Goal: Feedback & Contribution: Contribute content

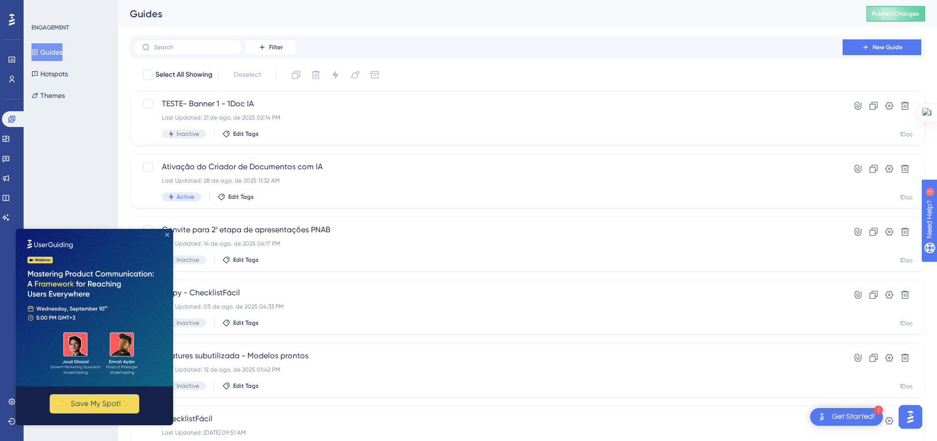
drag, startPoint x: 167, startPoint y: 235, endPoint x: 181, endPoint y: 463, distance: 228.7
click at [167, 235] on icon "Close Preview" at bounding box center [167, 235] width 4 height 4
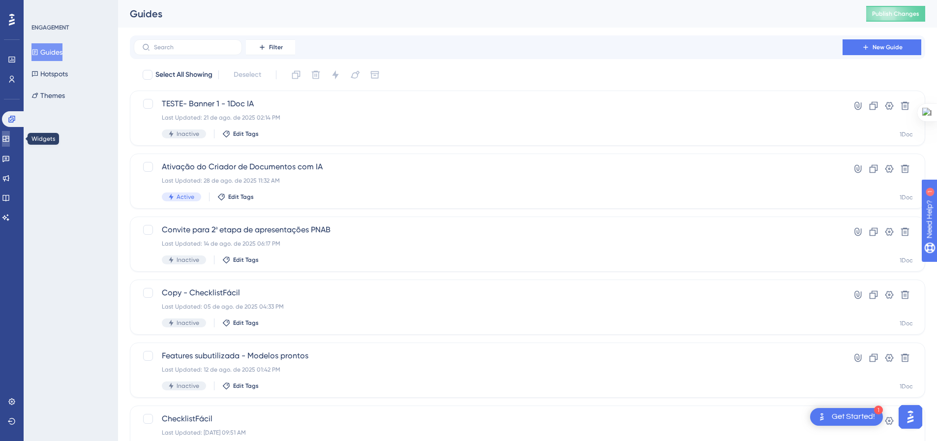
click at [9, 136] on icon at bounding box center [5, 139] width 6 height 6
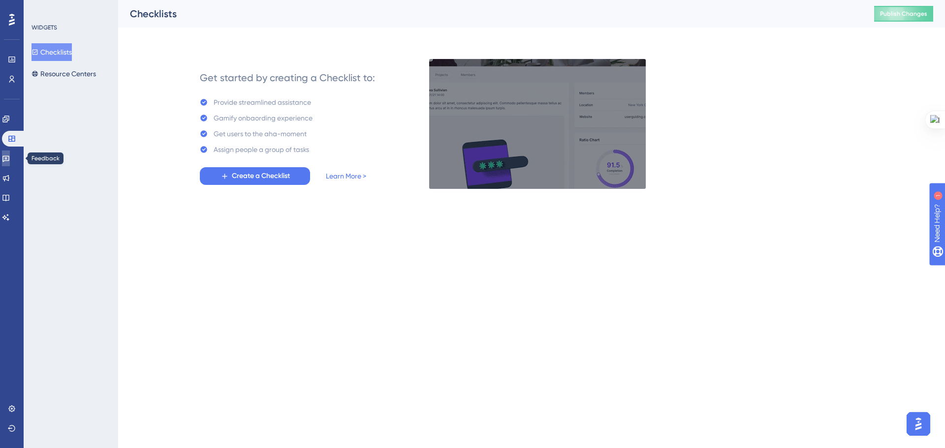
click at [9, 160] on icon at bounding box center [5, 159] width 7 height 6
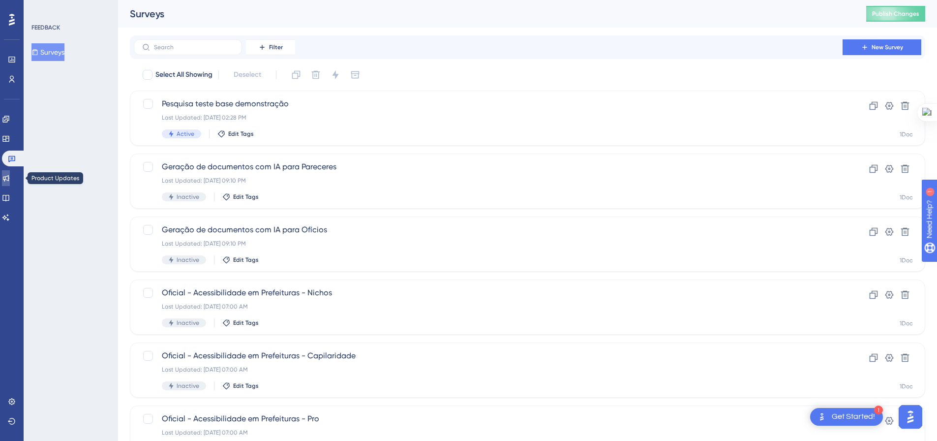
click at [10, 175] on icon at bounding box center [6, 178] width 8 height 8
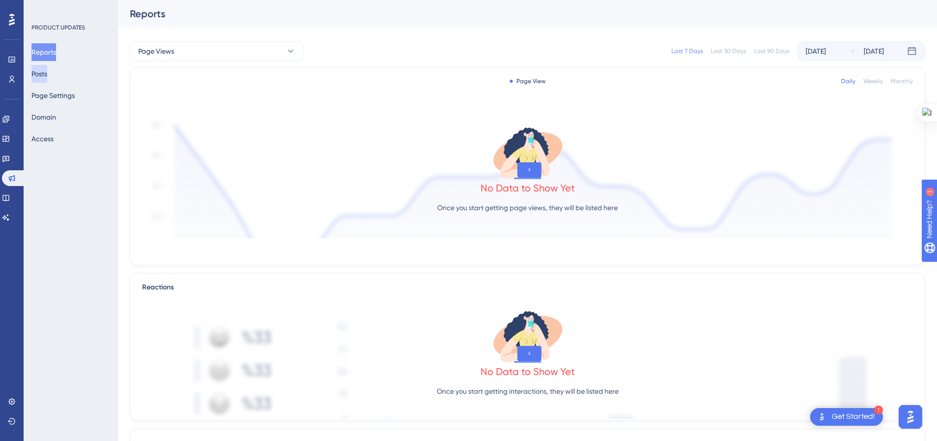
click at [43, 69] on button "Posts" at bounding box center [39, 74] width 16 height 18
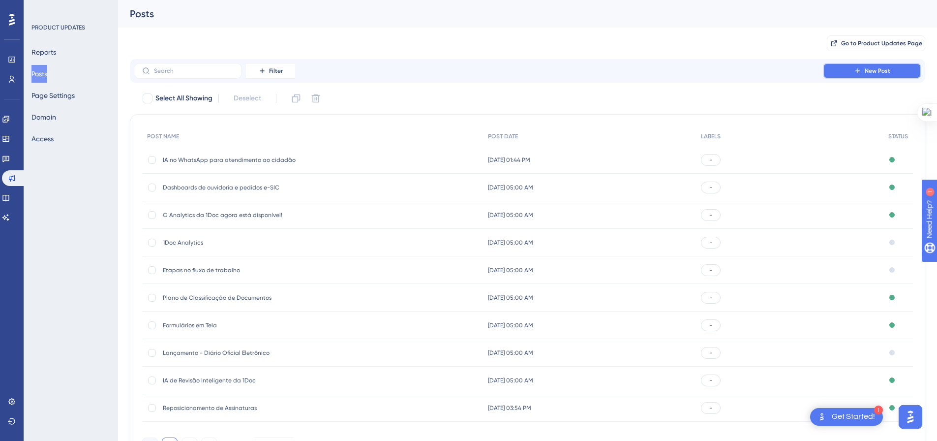
click at [857, 64] on button "New Post" at bounding box center [872, 71] width 98 height 16
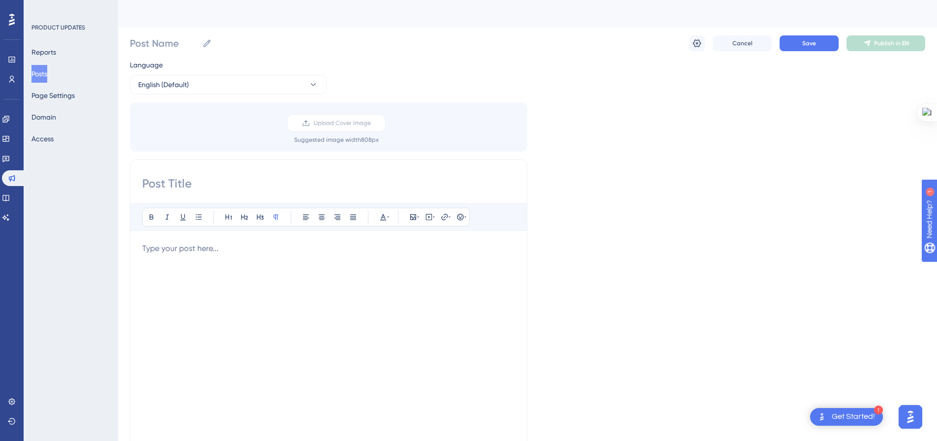
click at [260, 179] on input at bounding box center [328, 184] width 373 height 16
click at [299, 247] on p at bounding box center [328, 249] width 373 height 12
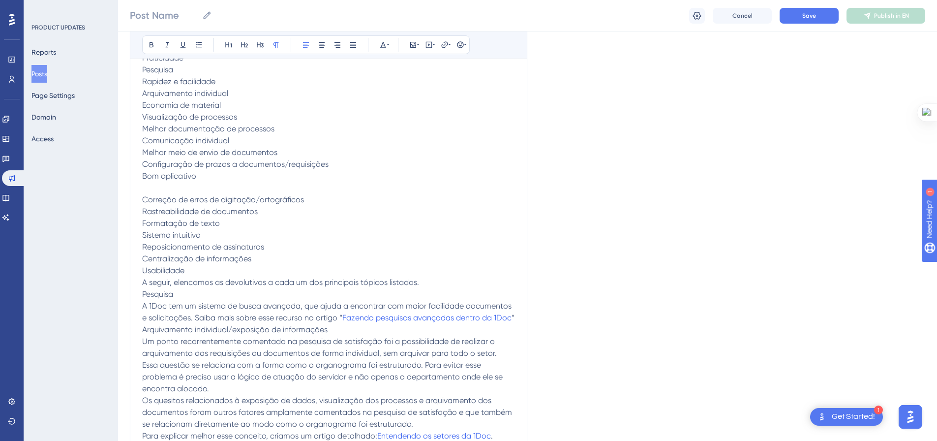
click at [294, 234] on p "Sistema intuitivo" at bounding box center [328, 235] width 373 height 12
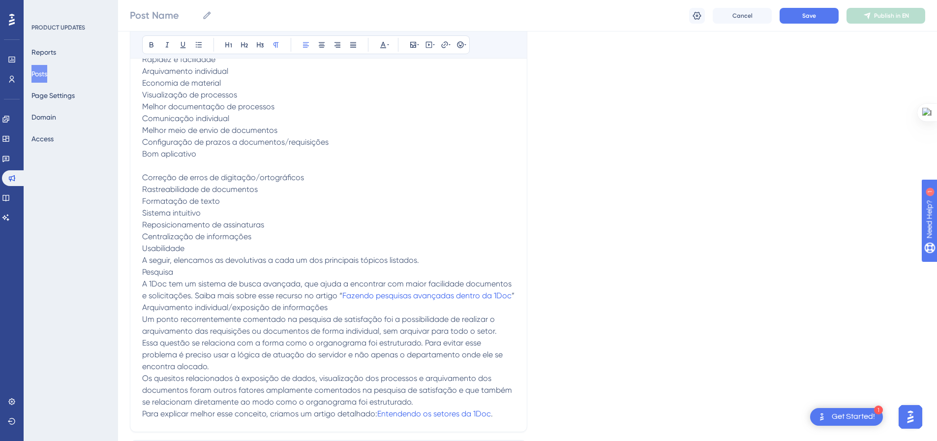
scroll to position [295, 0]
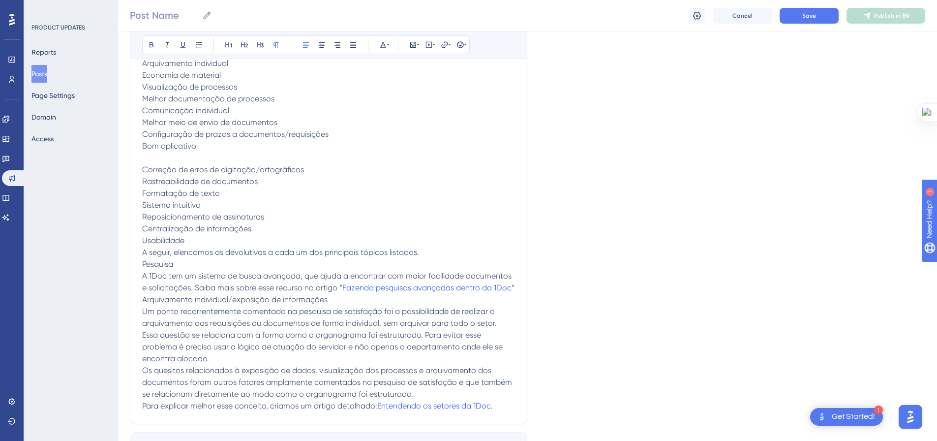
click at [222, 294] on p "A 1Doc tem um sistema de busca avançada, que ajuda a encontrar com maior facili…" at bounding box center [328, 282] width 373 height 24
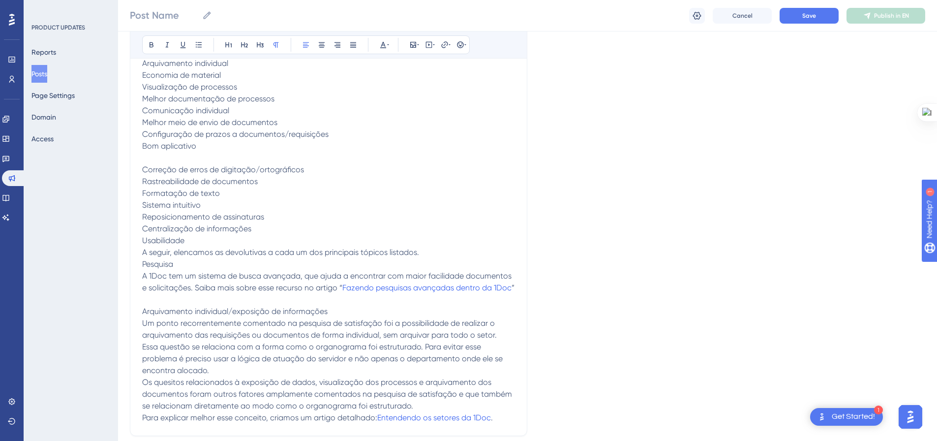
drag, startPoint x: 301, startPoint y: 323, endPoint x: 134, endPoint y: 320, distance: 166.8
click at [134, 320] on div "Bold Italic Underline Bullet Point Heading 1 Heading 2 Heading 3 Normal Align L…" at bounding box center [329, 152] width 398 height 568
click at [243, 45] on icon at bounding box center [245, 45] width 8 height 8
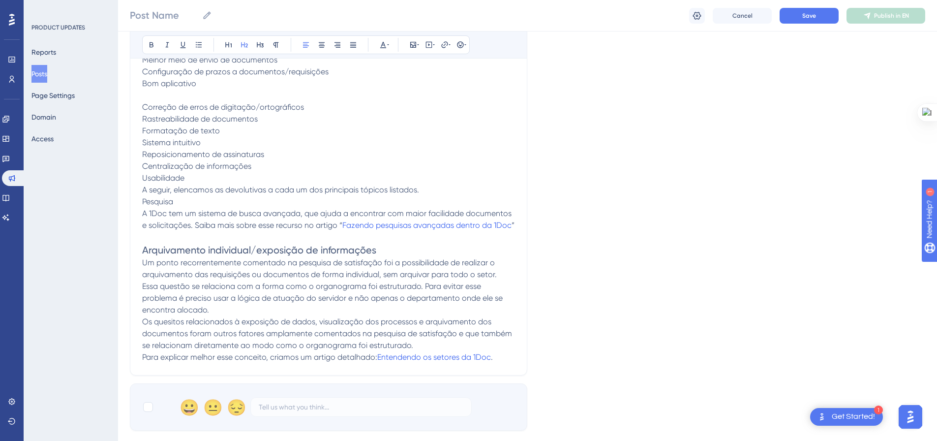
scroll to position [443, 0]
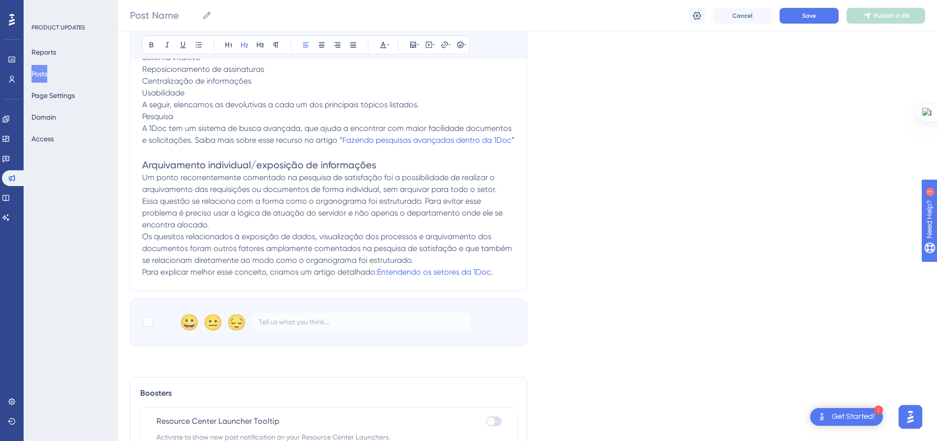
click at [0, 0] on sider-quick-compose-btn at bounding box center [0, 0] width 0 height 0
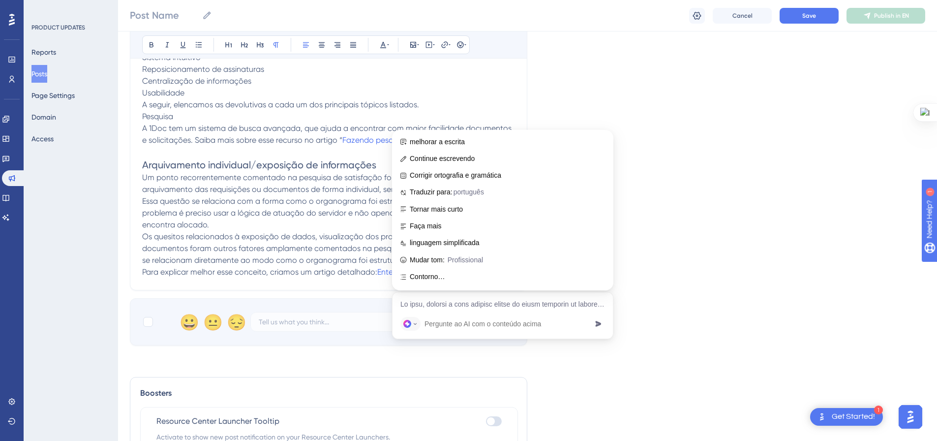
click at [311, 194] on span "Um ponto recorrentemente comentado na pesquisa de satisfação foi a possibilidad…" at bounding box center [319, 183] width 355 height 21
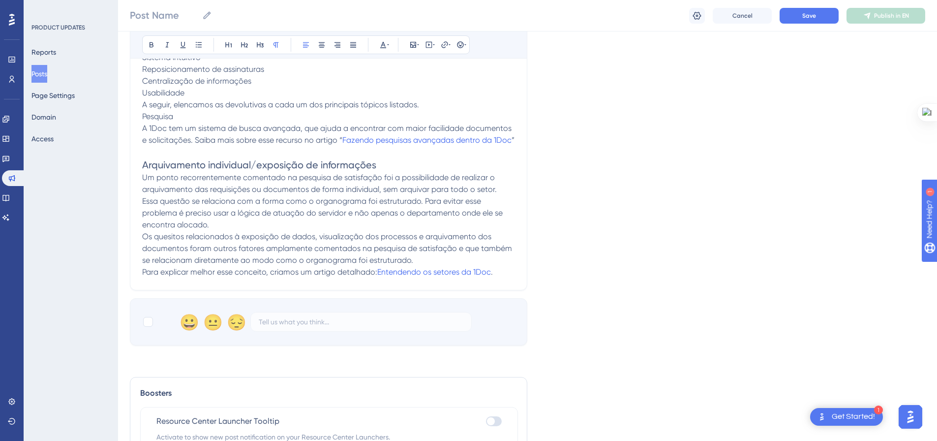
click at [497, 278] on p "Para explicar melhor esse conceito, criamos um artigo detalhado: Entendendo os …" at bounding box center [328, 272] width 373 height 12
click at [391, 172] on h2 "Arquivamento individual/exposição de informações" at bounding box center [328, 165] width 373 height 14
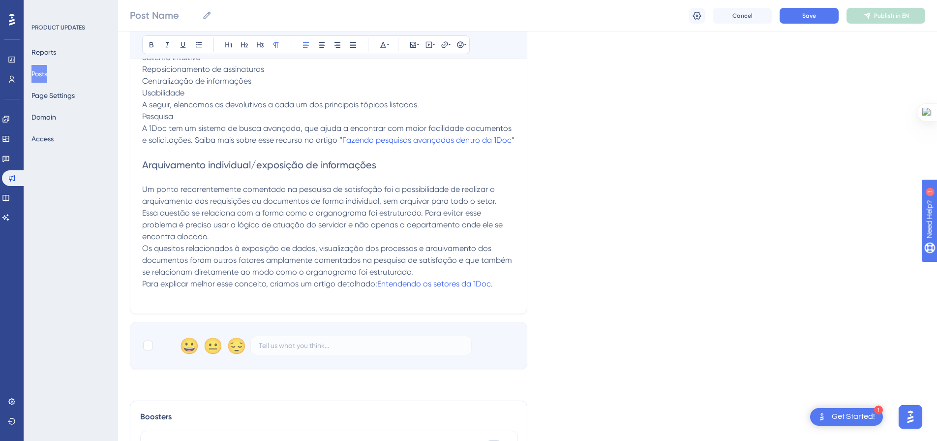
click at [368, 302] on p at bounding box center [328, 296] width 373 height 12
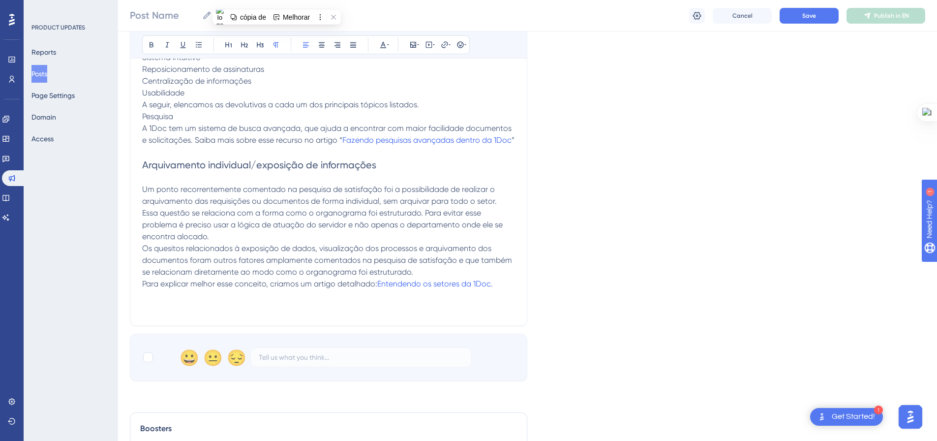
click at [201, 313] on p at bounding box center [328, 308] width 373 height 12
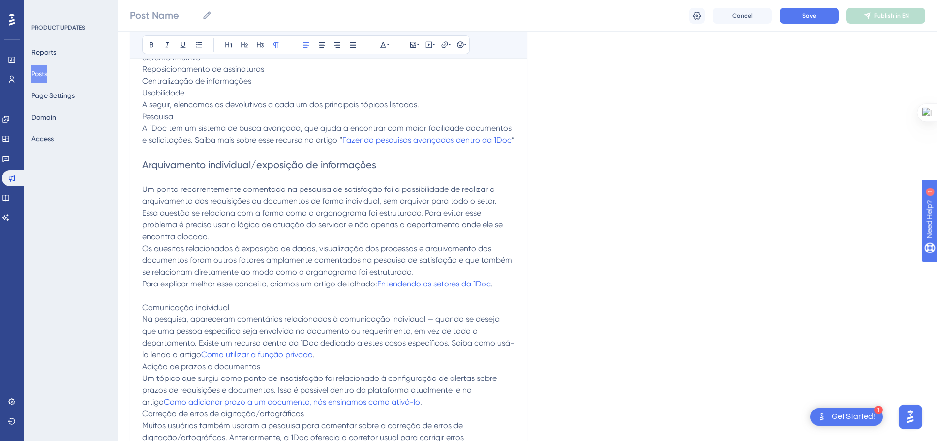
scroll to position [554, 0]
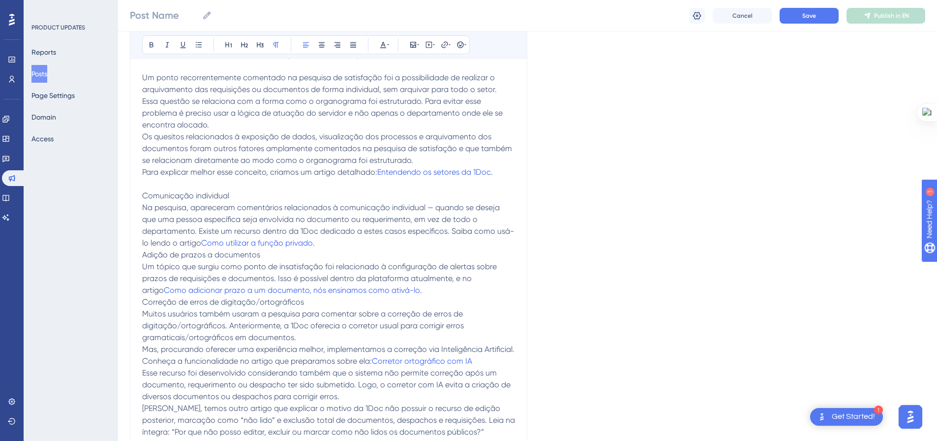
drag, startPoint x: 255, startPoint y: 209, endPoint x: 131, endPoint y: 211, distance: 123.5
click at [131, 211] on div "Bold Italic Underline Bullet Point Heading 1 Heading 2 Heading 3 Normal Align L…" at bounding box center [329, 29] width 398 height 841
click at [241, 40] on button at bounding box center [245, 45] width 14 height 14
click at [293, 204] on h2 "Comunicação individual" at bounding box center [328, 197] width 373 height 14
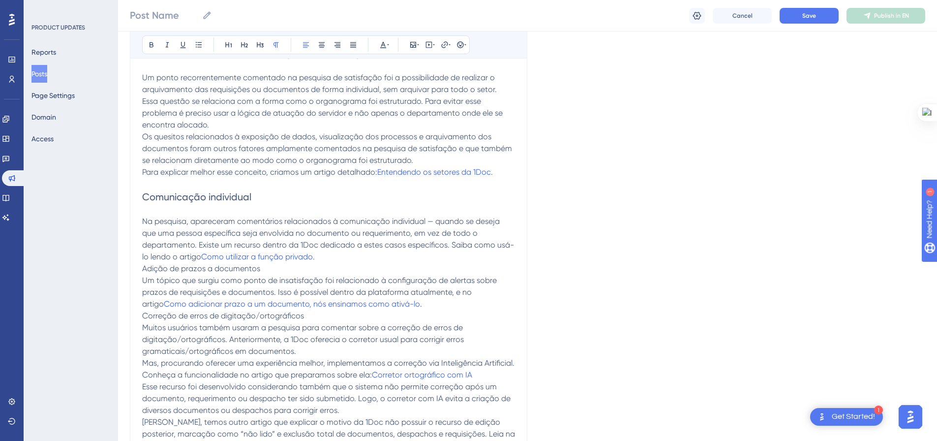
click at [308, 275] on p "Adição de prazos a documentos" at bounding box center [328, 269] width 373 height 12
click at [333, 263] on p "Na pesquisa, apareceram comentários relacionados à comunicação individual — qua…" at bounding box center [328, 238] width 373 height 47
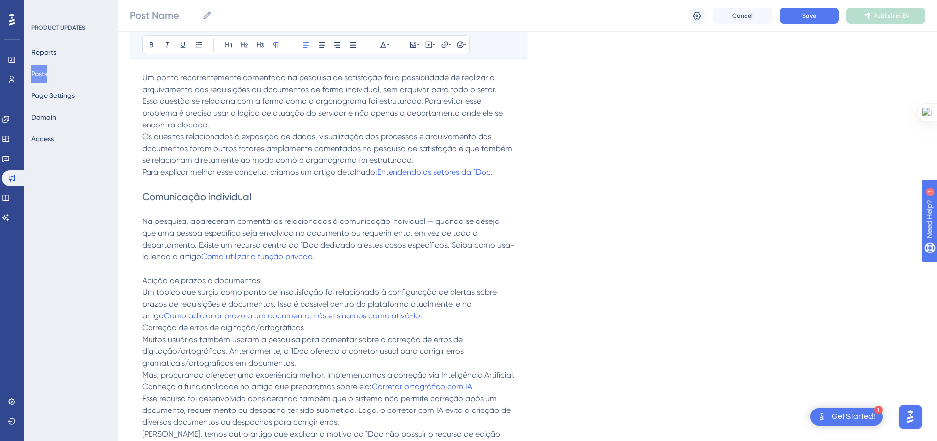
click at [274, 275] on p at bounding box center [328, 269] width 373 height 12
click at [274, 286] on p "Adição de prazos a documentos" at bounding box center [328, 281] width 373 height 12
click at [245, 47] on icon at bounding box center [244, 44] width 7 height 5
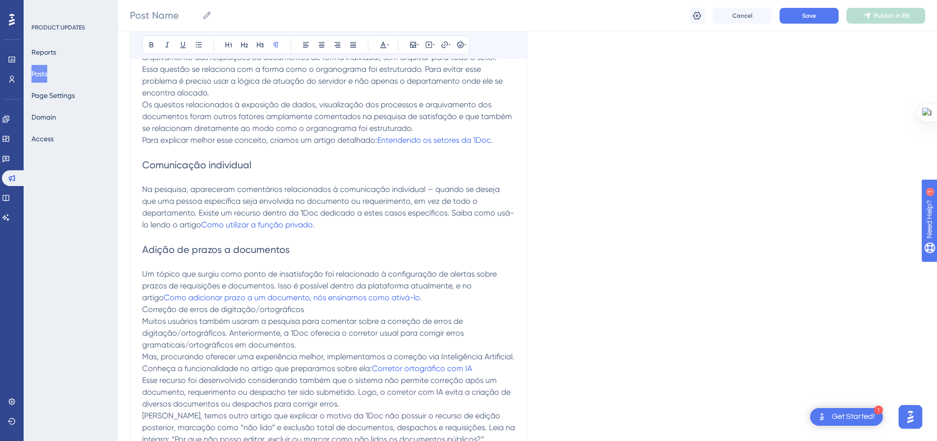
scroll to position [604, 0]
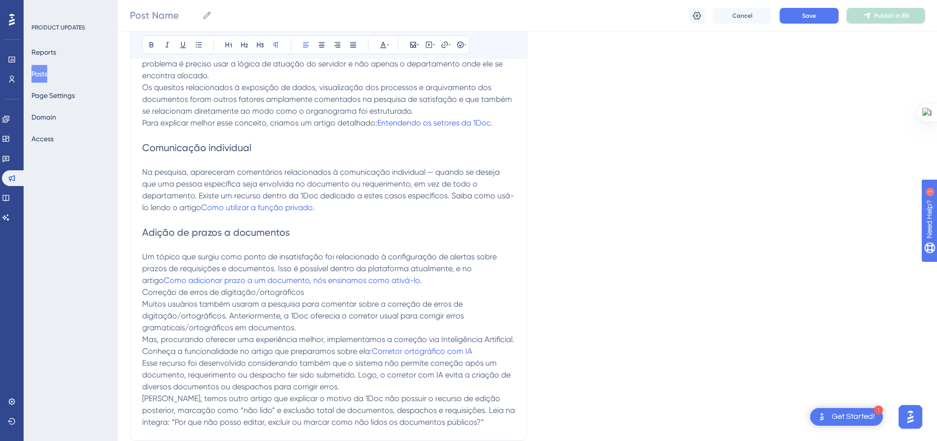
click at [320, 334] on p "Muitos usuários também usaram a pesquisa para comentar sobre a correção de erro…" at bounding box center [328, 315] width 373 height 35
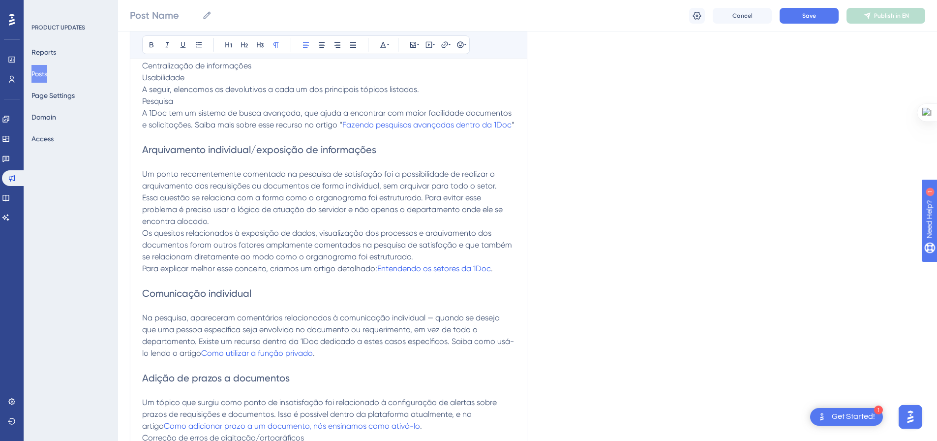
scroll to position [456, 0]
click at [232, 229] on p "Essa questão se relaciona com a forma como o organograma foi estruturado. Para …" at bounding box center [328, 211] width 373 height 35
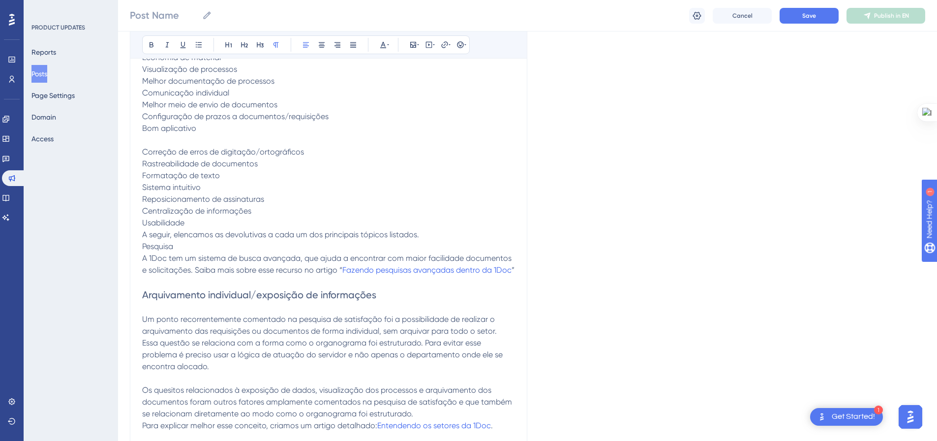
scroll to position [308, 0]
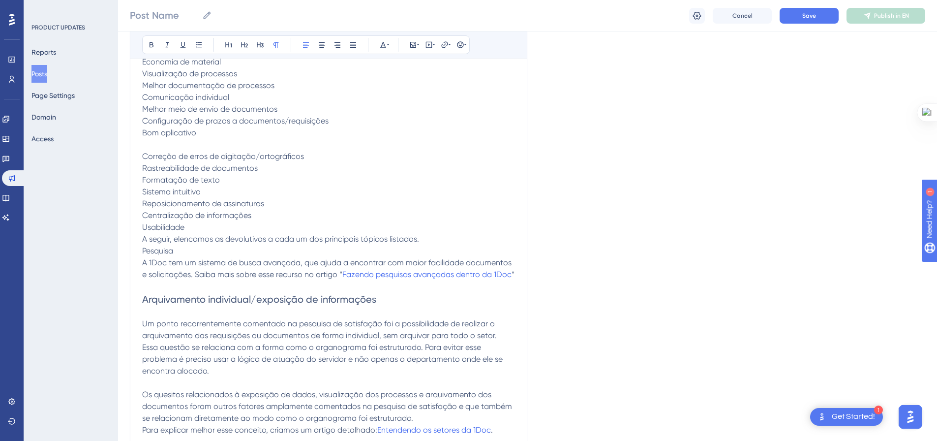
click at [182, 252] on p "Pesquisa" at bounding box center [328, 251] width 373 height 12
click at [429, 234] on p "A seguir, elencamos as devolutivas a cada um dos principais tópicos listados." at bounding box center [328, 239] width 373 height 12
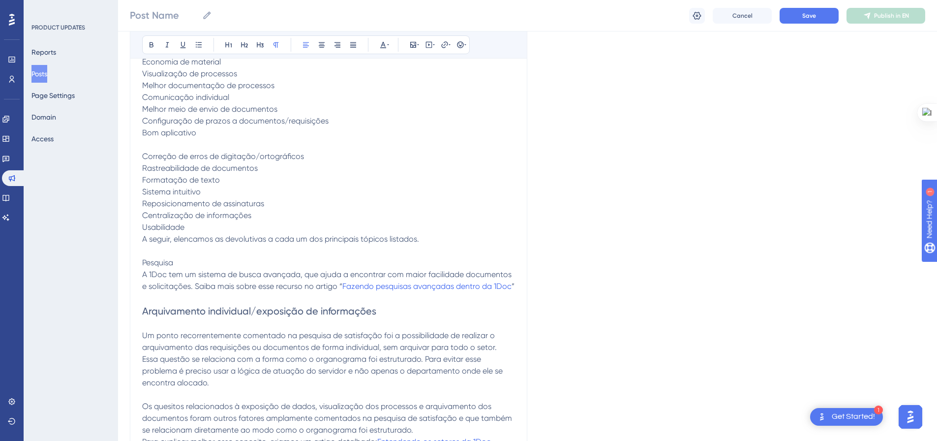
click at [178, 262] on p "Pesquisa" at bounding box center [328, 263] width 373 height 12
click at [246, 39] on button at bounding box center [245, 45] width 14 height 14
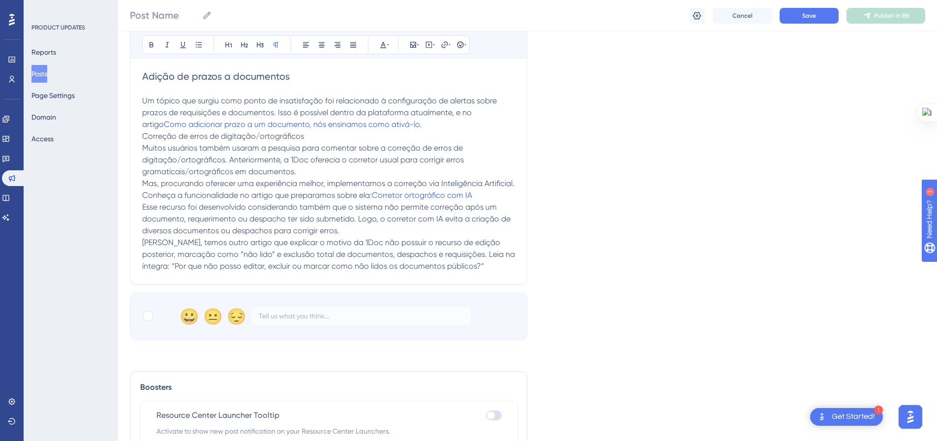
scroll to position [800, 0]
click at [326, 139] on p "Correção de erros de digitação/ortográficos" at bounding box center [328, 133] width 373 height 12
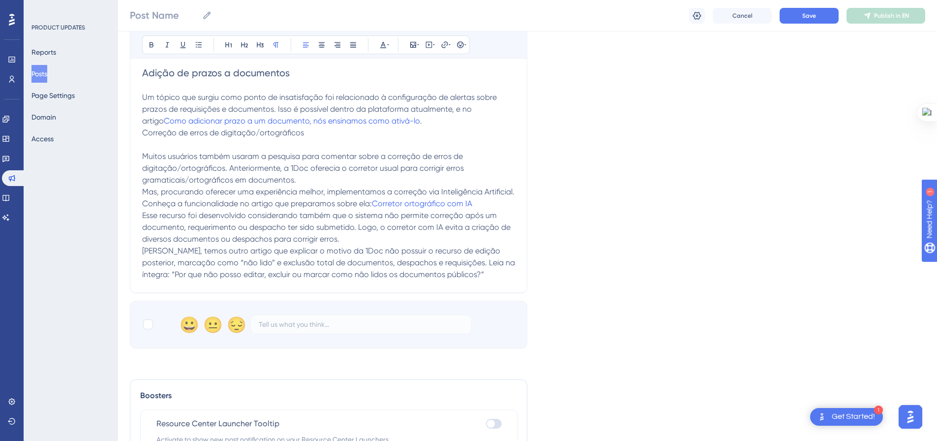
click at [321, 186] on p "Muitos usuários também usaram a pesquisa para comentar sobre a correção de erro…" at bounding box center [328, 168] width 373 height 35
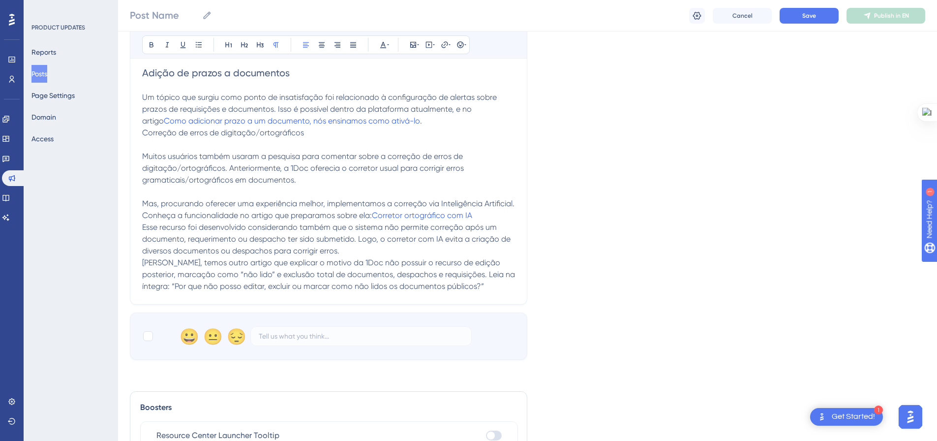
click at [486, 221] on p "Mas, procurando oferecer uma experiência melhor, implementamos a correção via I…" at bounding box center [328, 210] width 373 height 24
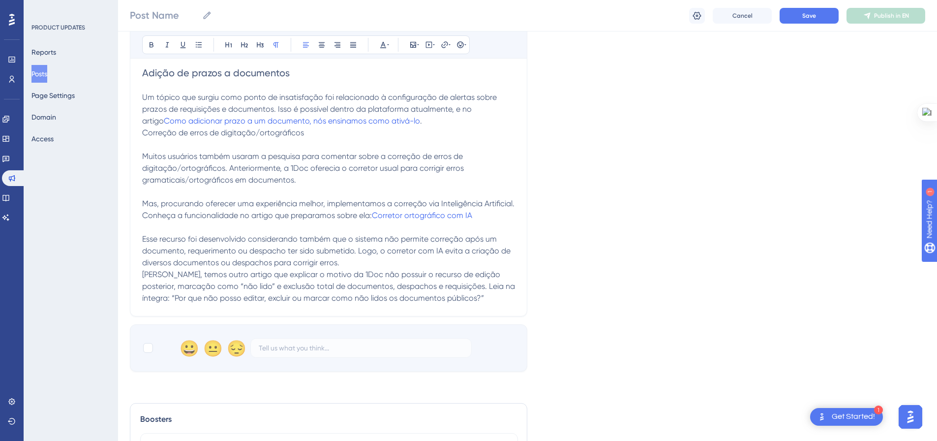
click at [353, 281] on p "Aliás, temos outro artigo que explicar o motivo da 1Doc não possuir o recurso d…" at bounding box center [328, 286] width 373 height 35
click at [355, 269] on p "Esse recurso foi desenvolvido considerando também que o sistema não permite cor…" at bounding box center [328, 250] width 373 height 35
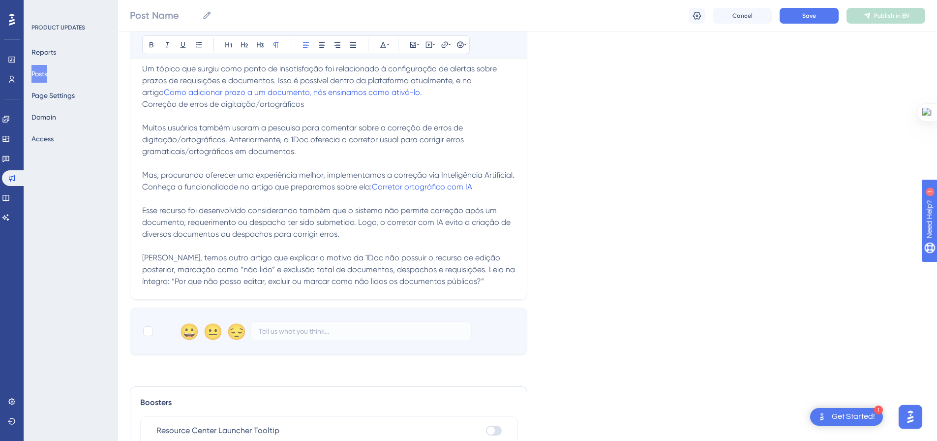
scroll to position [850, 0]
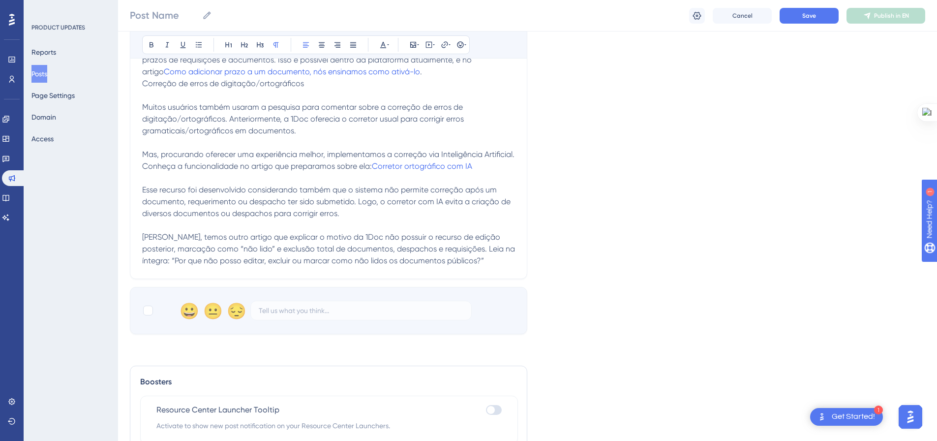
click at [464, 267] on p "Aliás, temos outro artigo que explicar o motivo da 1Doc não possuir o recurso d…" at bounding box center [328, 248] width 373 height 35
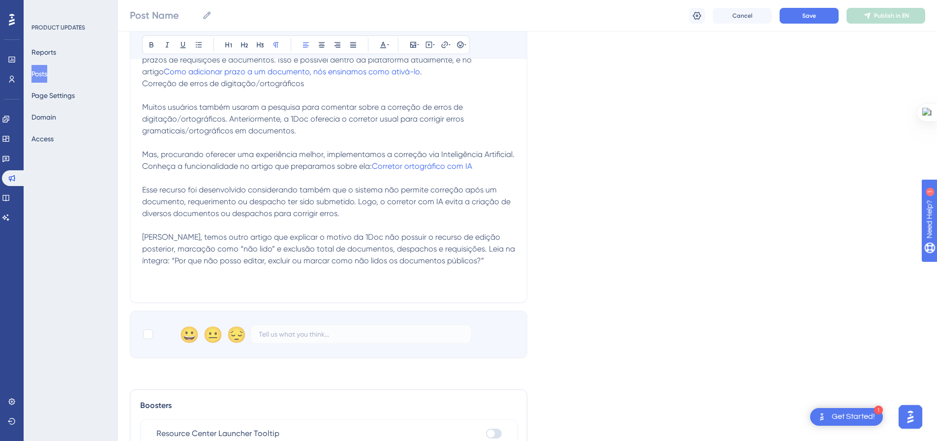
click at [277, 290] on p at bounding box center [328, 284] width 373 height 12
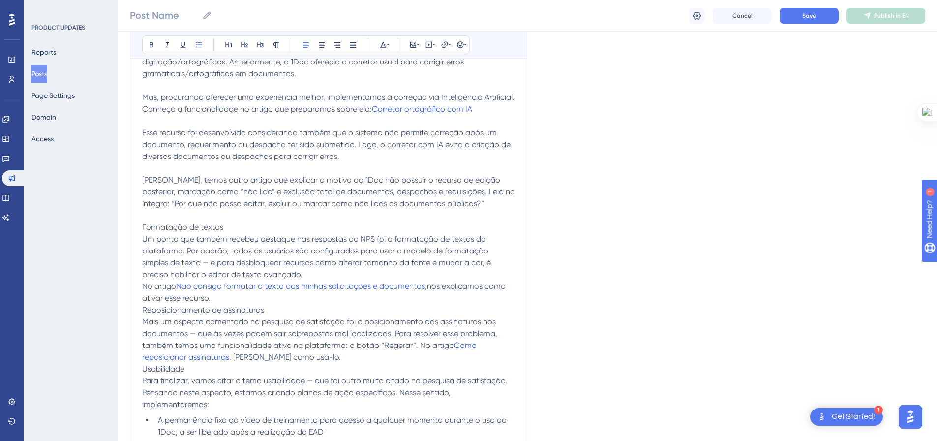
click at [296, 304] on p "No artigo Não consigo formatar o texto das minhas solicitações e documentos, nó…" at bounding box center [328, 292] width 373 height 24
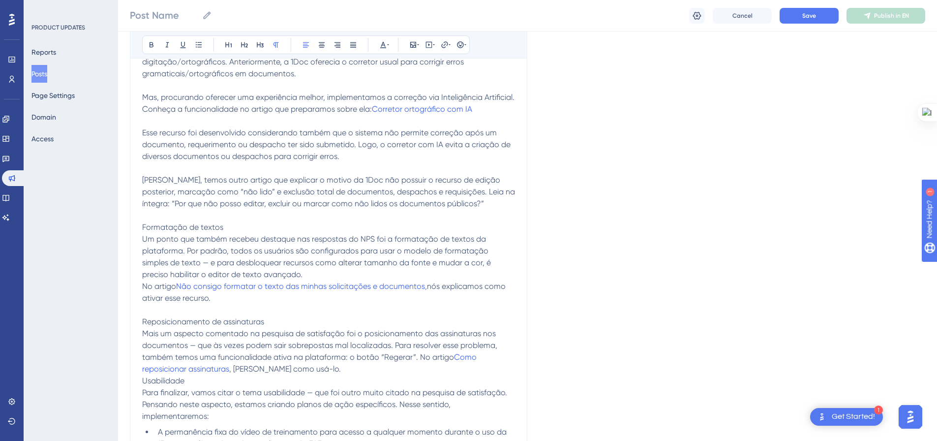
click at [300, 328] on p "Reposicionamento de assinaturas" at bounding box center [328, 322] width 373 height 12
click at [248, 42] on icon at bounding box center [245, 45] width 8 height 8
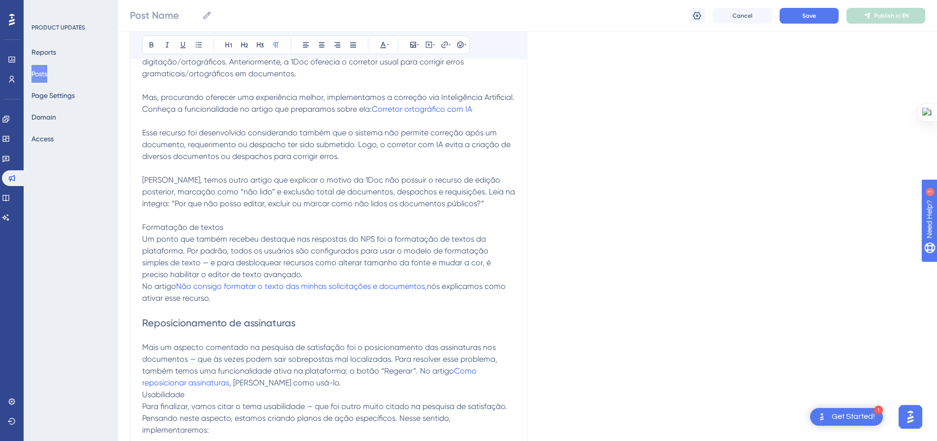
click at [238, 233] on p "Formatação de textos" at bounding box center [328, 227] width 373 height 12
click at [249, 37] on div "Bold Italic Underline Bullet Point Heading 1 Heading 2 Heading 3 Normal Align L…" at bounding box center [306, 44] width 328 height 19
drag, startPoint x: 241, startPoint y: 239, endPoint x: 175, endPoint y: 239, distance: 65.4
click at [175, 233] on p "Formatação de textos" at bounding box center [328, 227] width 373 height 12
click at [240, 233] on div "cópia de Melhorar" at bounding box center [239, 226] width 128 height 15
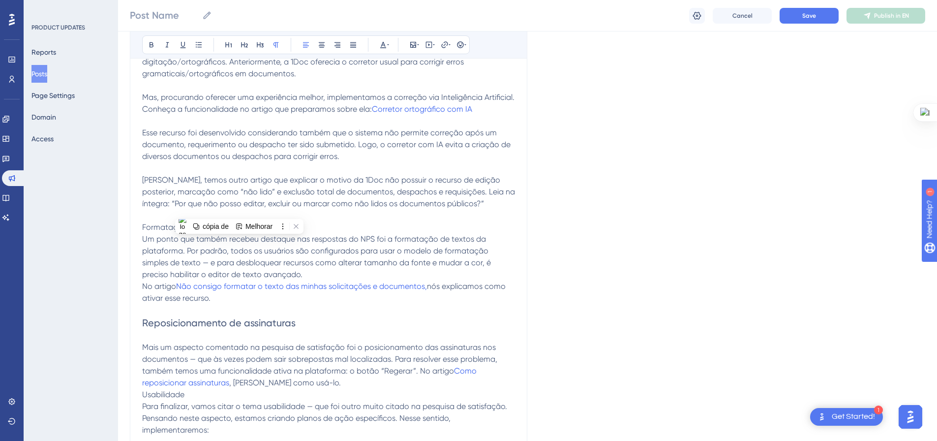
click at [240, 233] on p "Formatação de textos" at bounding box center [328, 227] width 373 height 12
drag, startPoint x: 244, startPoint y: 44, endPoint x: 239, endPoint y: 190, distance: 145.7
click at [244, 45] on icon at bounding box center [245, 45] width 8 height 8
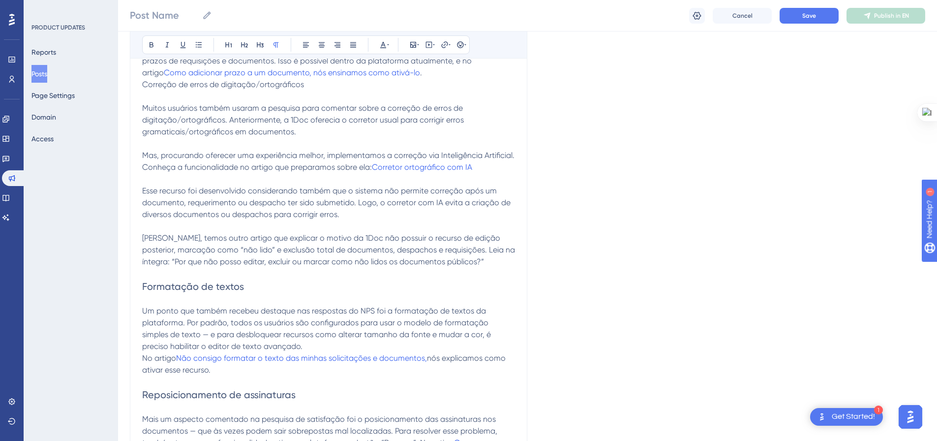
scroll to position [808, 0]
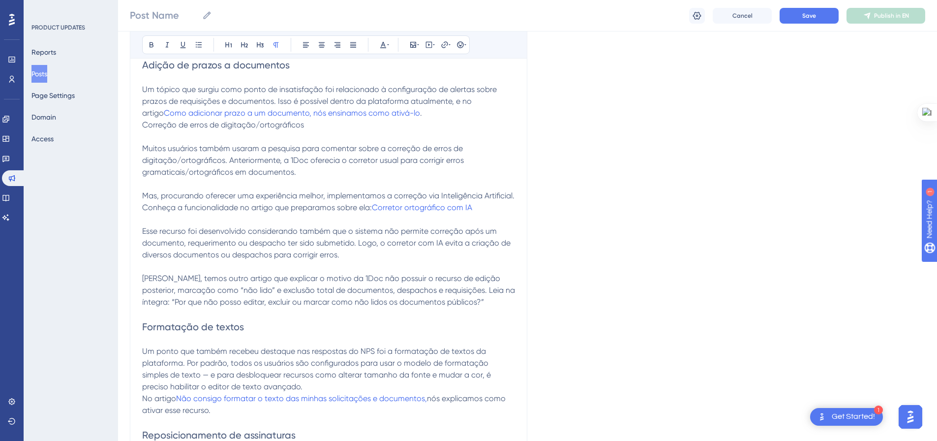
click at [408, 119] on p "Um tópico que surgiu como ponto de insatisfação foi relacionado à configuração …" at bounding box center [328, 101] width 373 height 35
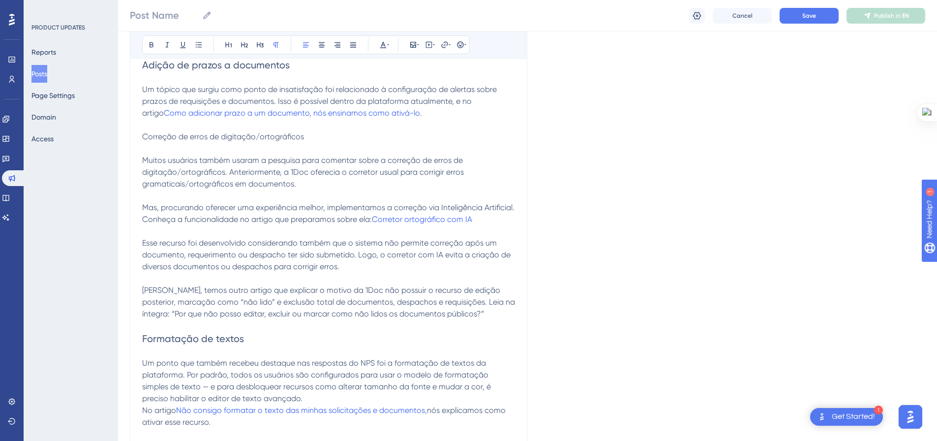
click at [318, 143] on p "Correção de erros de digitação/ortográficos" at bounding box center [328, 137] width 373 height 12
click at [247, 43] on icon at bounding box center [245, 45] width 8 height 8
click at [347, 185] on span "Muitos usuários também usaram a pesquisa para comentar sobre a correção de erro…" at bounding box center [304, 173] width 324 height 33
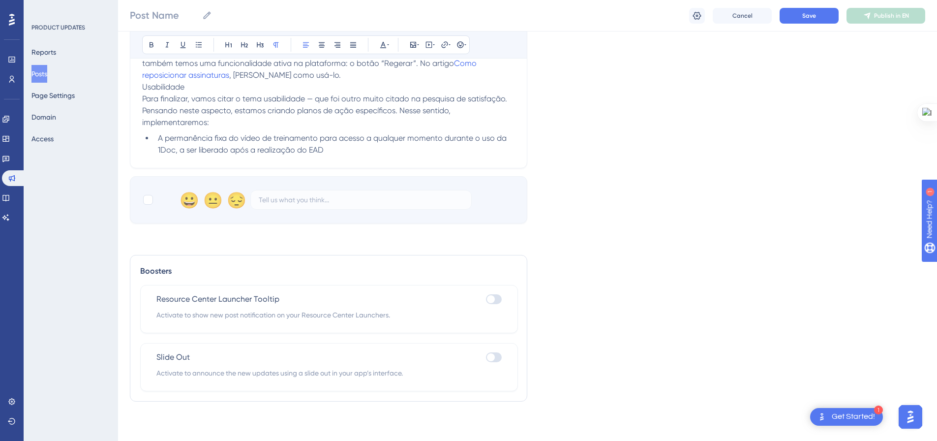
scroll to position [1254, 0]
click at [342, 77] on p "Mais um aspecto comentado na pesquisa de satisfação foi o posicionamento das as…" at bounding box center [328, 57] width 373 height 47
click at [231, 93] on p "Usabilidade" at bounding box center [328, 87] width 373 height 12
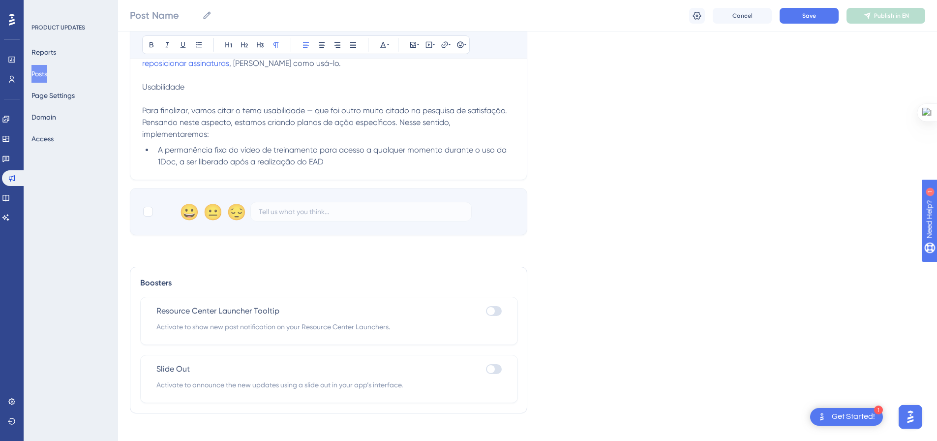
click at [209, 93] on p "Usabilidade" at bounding box center [328, 87] width 373 height 12
click at [246, 45] on icon at bounding box center [245, 45] width 8 height 8
click at [383, 167] on span "A permanência fixa do vídeo de treinamento para acesso a qualquer momento duran…" at bounding box center [333, 157] width 351 height 21
click at [360, 170] on li "A permanência fixa do vídeo de treinamento para acesso a qualquer momento duran…" at bounding box center [334, 158] width 361 height 24
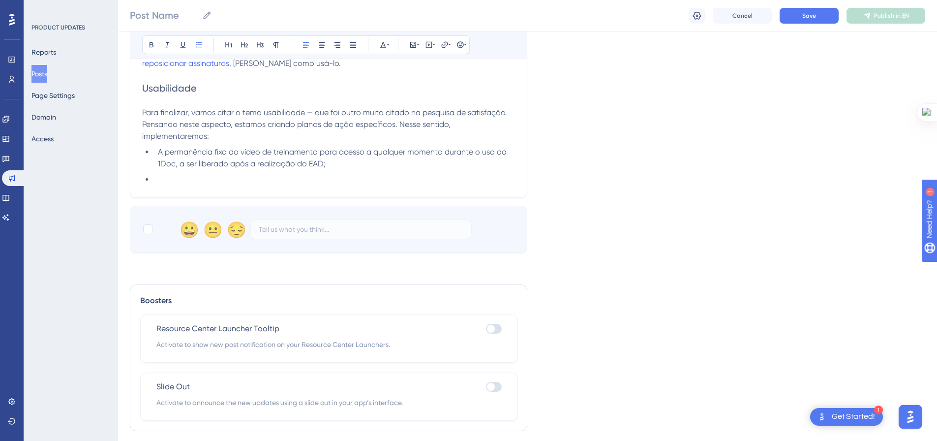
click at [199, 185] on li at bounding box center [334, 180] width 361 height 12
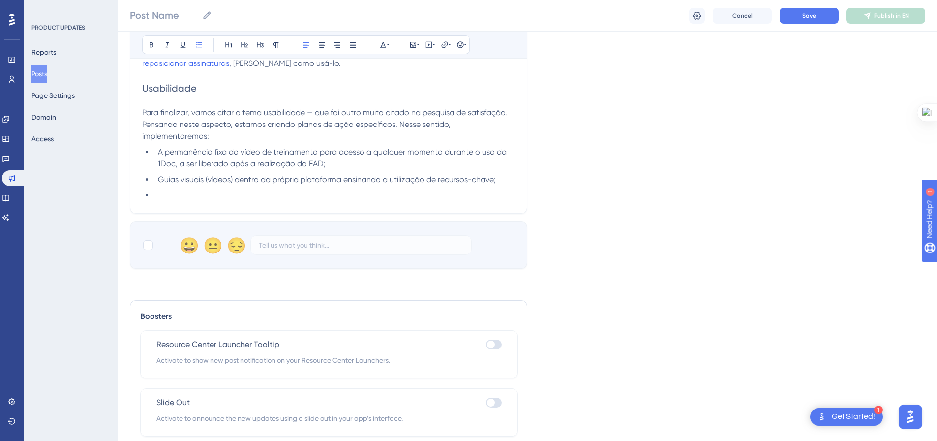
click at [165, 201] on li at bounding box center [334, 195] width 361 height 12
click at [236, 201] on li at bounding box center [334, 195] width 361 height 12
click at [161, 184] on span "Guias visuais (vídeos) dentro da própria plataforma ensinando a utilização de r…" at bounding box center [327, 179] width 338 height 9
click at [443, 201] on li "Dicas rápidas de recursos estratégicos para otimizar a rotina dos usuários" at bounding box center [334, 195] width 361 height 12
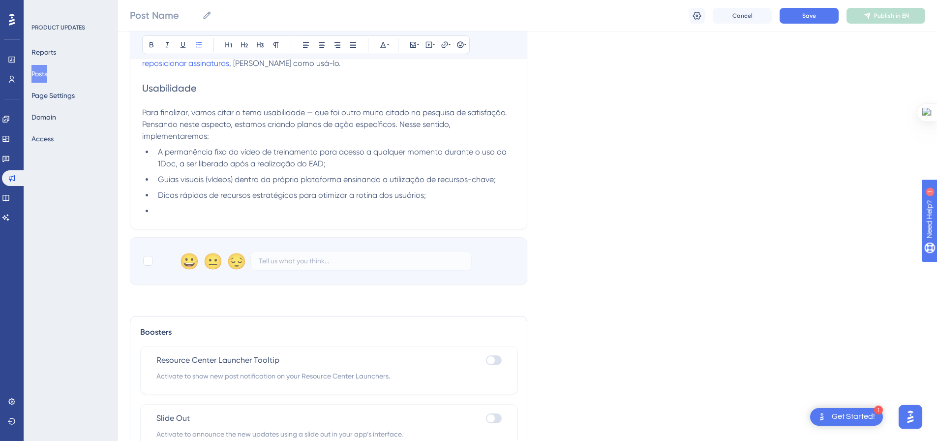
click at [229, 217] on li at bounding box center [334, 211] width 361 height 12
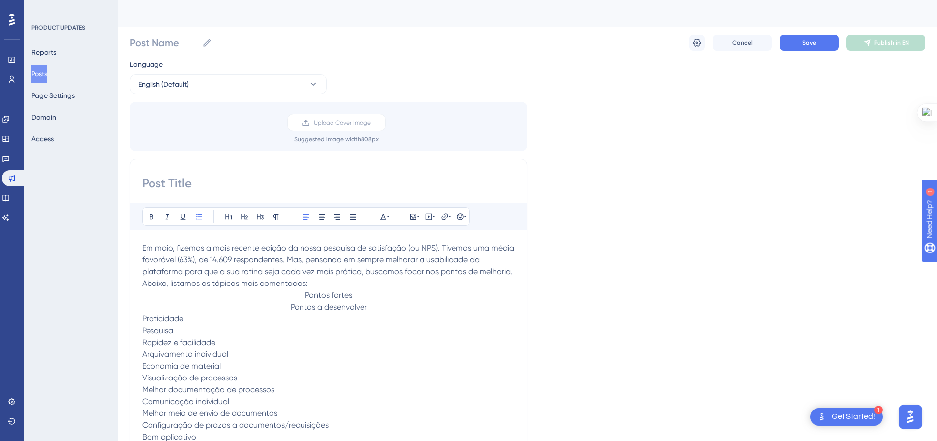
scroll to position [0, 0]
click at [255, 182] on input at bounding box center [328, 184] width 373 height 16
click at [217, 186] on input "Devolutiva pequisa de satisfação (NPS)" at bounding box center [328, 184] width 373 height 16
type input "Devolutiva pesquisa de satisfação (NPS)"
click at [177, 45] on input "Post Name" at bounding box center [164, 43] width 68 height 14
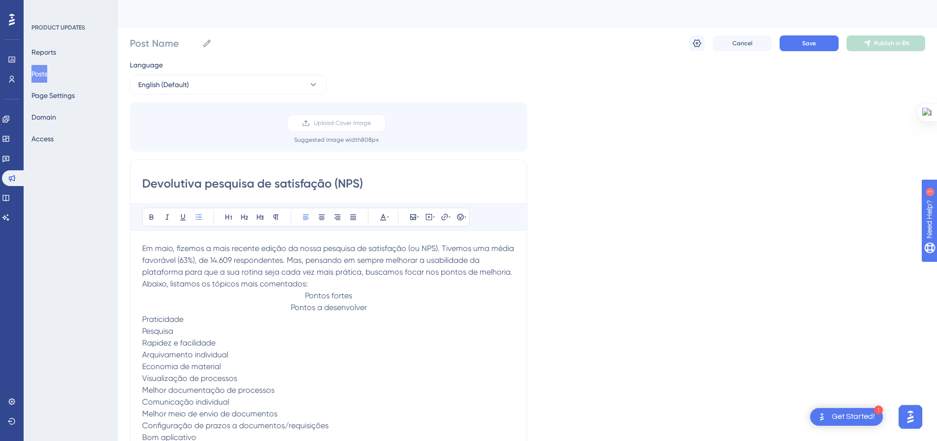
drag, startPoint x: 373, startPoint y: 178, endPoint x: 143, endPoint y: 171, distance: 229.9
click at [174, 43] on input "Post Name" at bounding box center [164, 43] width 68 height 14
paste input "Devolutiva pesquisa de satisfação (NPS)"
type input "Devolutiva pesquisa de satisfação (NPS)"
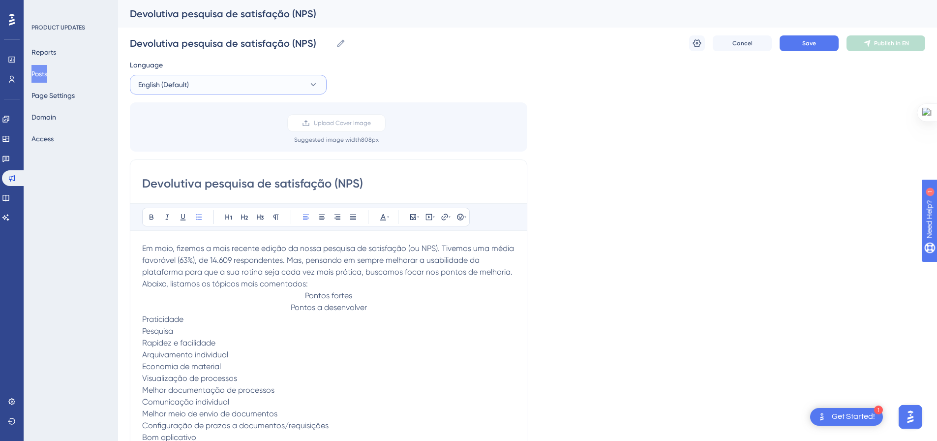
click at [311, 84] on icon at bounding box center [313, 84] width 5 height 3
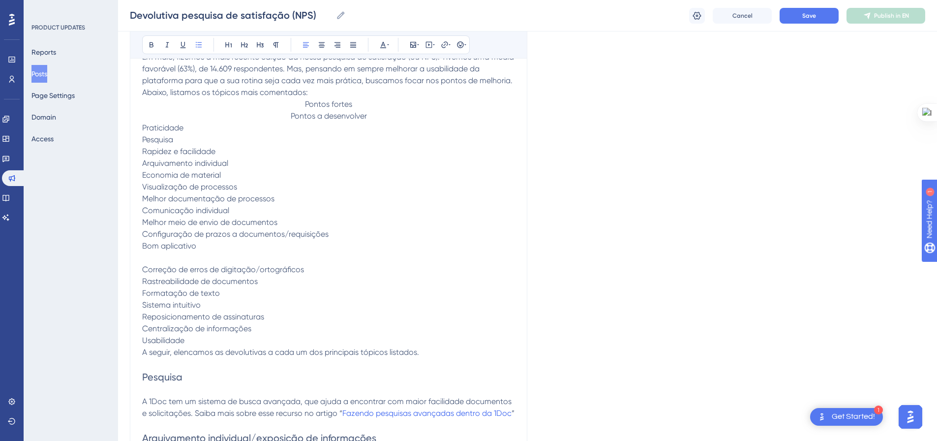
scroll to position [197, 0]
drag, startPoint x: 373, startPoint y: 115, endPoint x: 290, endPoint y: 116, distance: 83.2
click at [290, 116] on p "Pontos a desenvolver" at bounding box center [328, 115] width 373 height 12
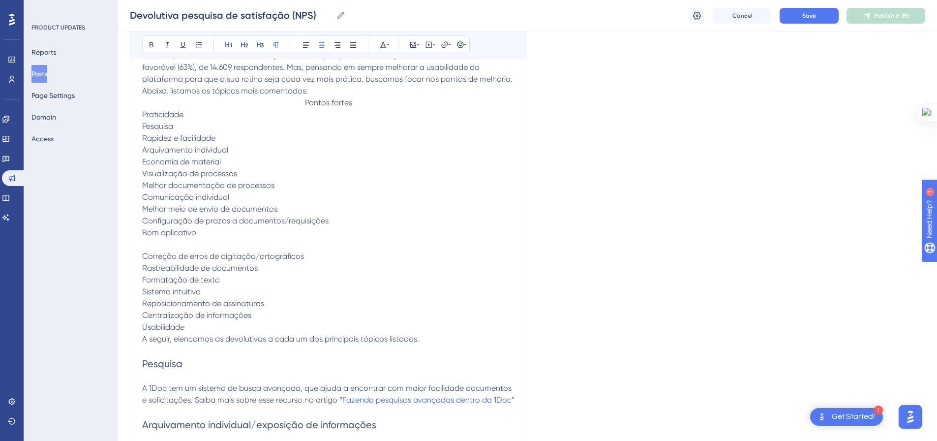
click at [339, 237] on p "Bom aplicativo" at bounding box center [328, 233] width 373 height 12
drag, startPoint x: 231, startPoint y: 242, endPoint x: 150, endPoint y: 124, distance: 142.9
click at [218, 246] on span "Pontos a desenvolver" at bounding box center [180, 244] width 76 height 9
drag, startPoint x: 218, startPoint y: 245, endPoint x: 143, endPoint y: 244, distance: 75.3
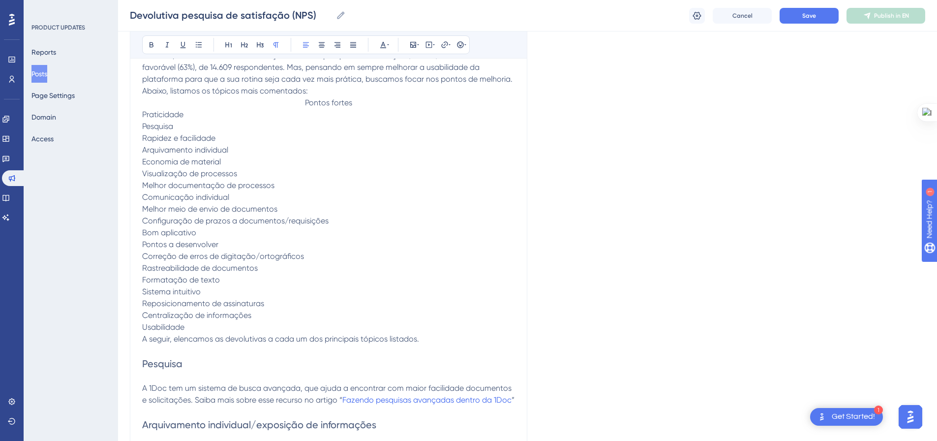
click at [143, 244] on p "Pontos a desenvolver" at bounding box center [328, 245] width 373 height 12
click at [324, 41] on icon at bounding box center [322, 45] width 8 height 8
click at [441, 186] on p "Melhor documentação de processos" at bounding box center [328, 186] width 373 height 12
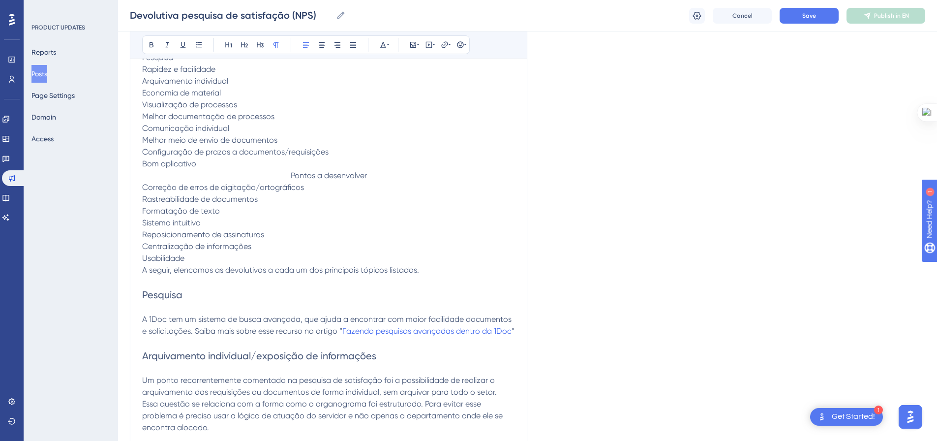
scroll to position [295, 0]
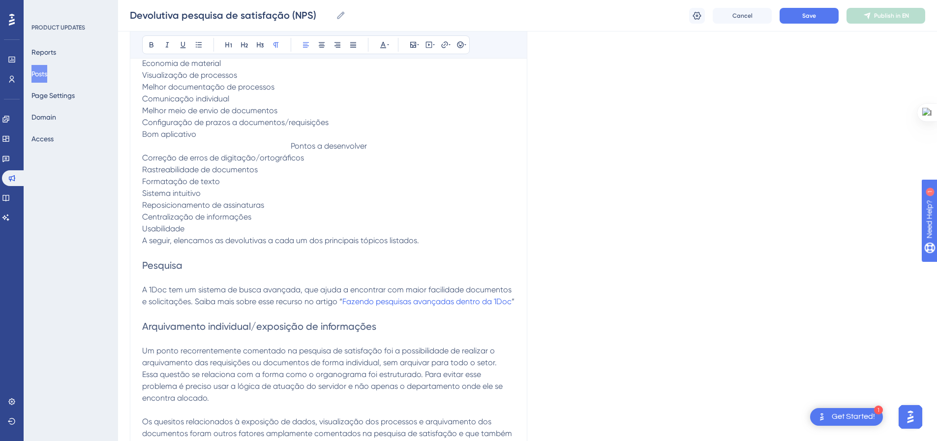
click at [204, 229] on p "Usabilidade" at bounding box center [328, 229] width 373 height 12
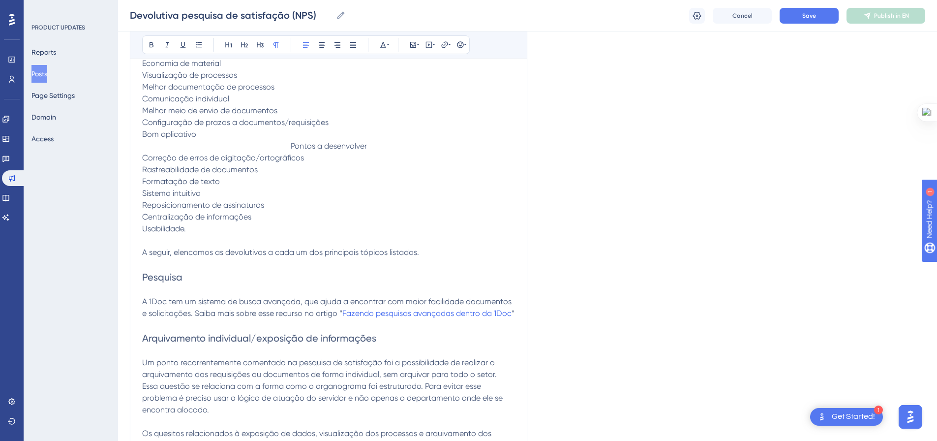
click at [169, 263] on p at bounding box center [328, 264] width 373 height 12
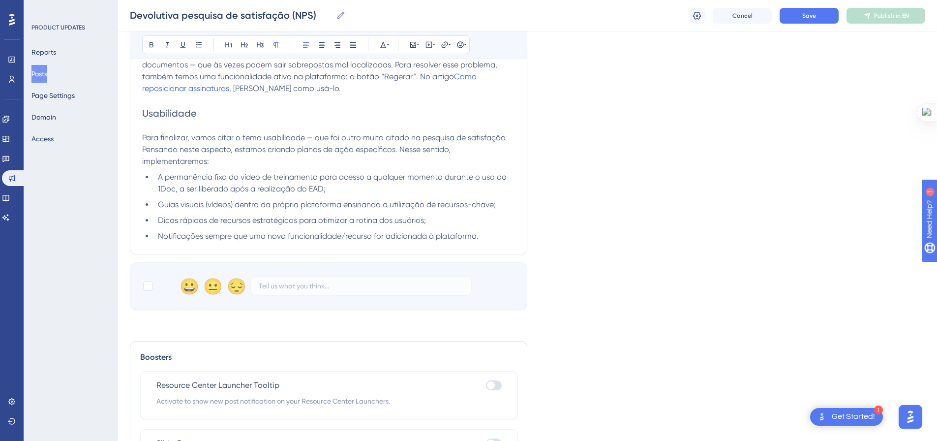
scroll to position [1228, 0]
click at [487, 243] on li "Notificações sempre que uma nova funcionalidade/recurso for adicionada à plataf…" at bounding box center [334, 237] width 361 height 12
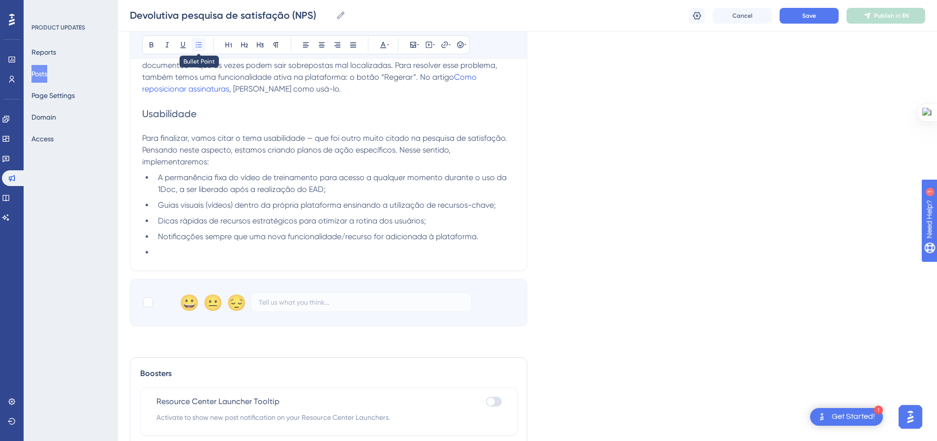
click at [198, 42] on icon at bounding box center [199, 44] width 6 height 5
click at [227, 258] on li at bounding box center [334, 252] width 361 height 12
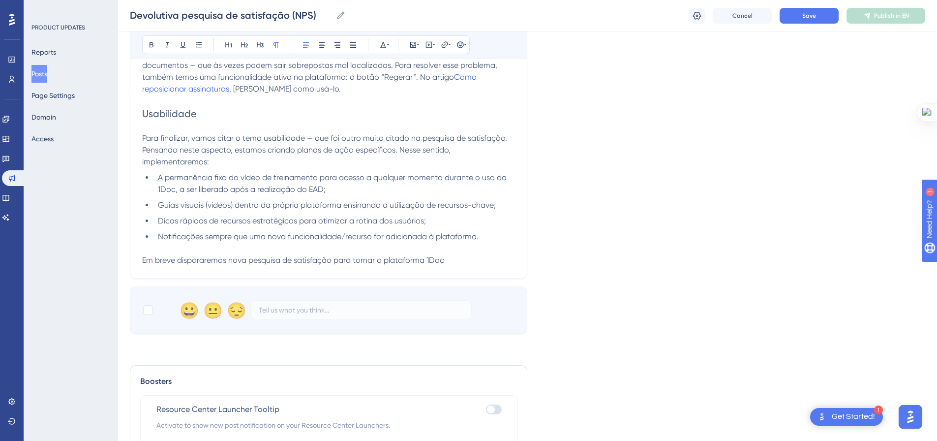
drag, startPoint x: 447, startPoint y: 272, endPoint x: 355, endPoint y: 275, distance: 92.0
click at [355, 266] on p "Em breve dispararemos nova pesquisa de satisfação para tornar a plataforma 1Doc" at bounding box center [328, 260] width 373 height 12
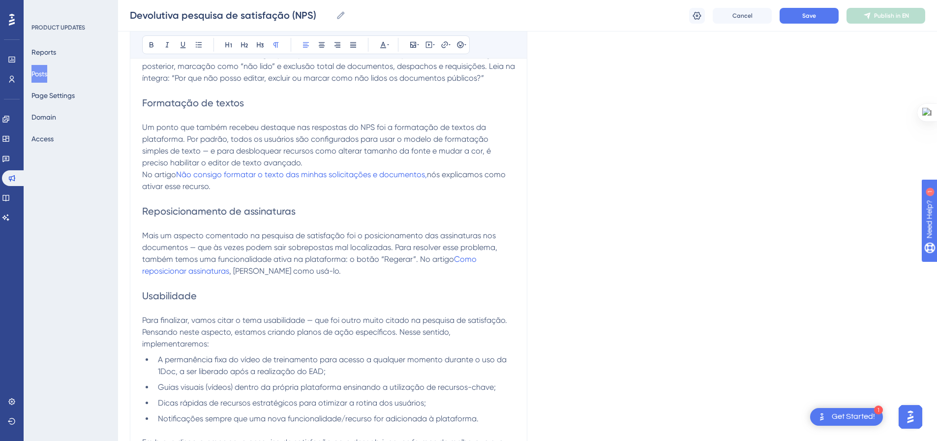
scroll to position [1031, 0]
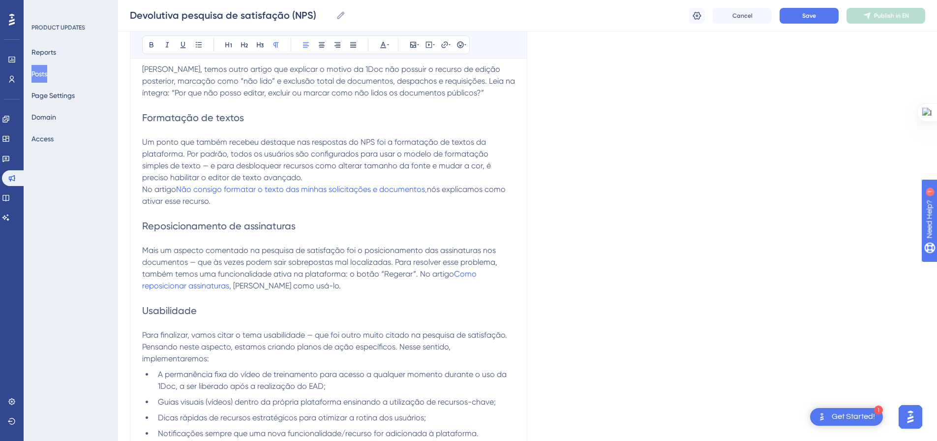
drag, startPoint x: 333, startPoint y: 274, endPoint x: 365, endPoint y: 363, distance: 94.3
click at [333, 274] on span "Mais um aspecto comentado na pesquisa de satisfação foi o posicionamento das as…" at bounding box center [320, 262] width 357 height 33
click at [336, 274] on span "Mais um aspecto comentado na pesquisa de satisfação foi o posicionamento das as…" at bounding box center [324, 262] width 364 height 33
click at [354, 304] on p at bounding box center [328, 298] width 373 height 12
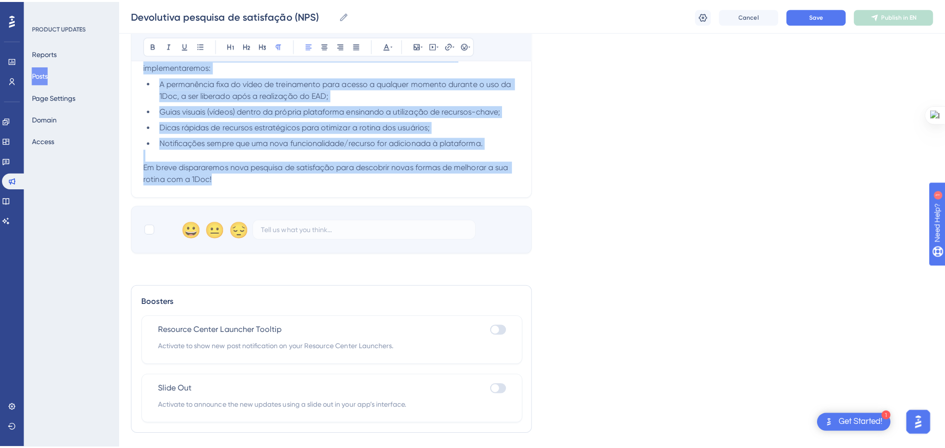
scroll to position [1328, 0]
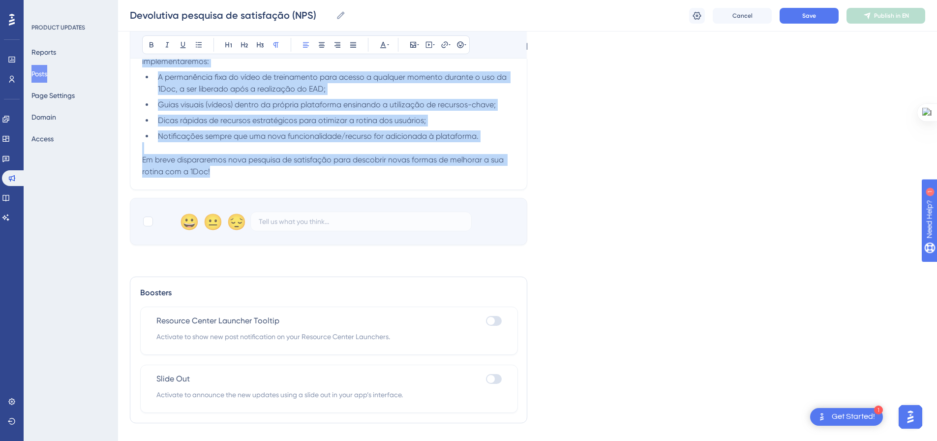
drag, startPoint x: 144, startPoint y: 204, endPoint x: 426, endPoint y: 182, distance: 282.8
copy div "Em maio, fizemos a mais recente edição da nossa pesquisa de satisfação (ou NPS)…"
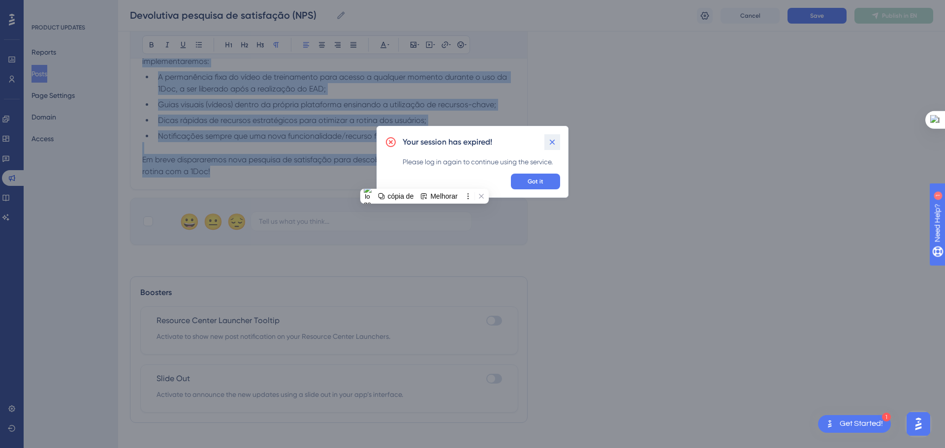
click at [551, 144] on icon at bounding box center [552, 142] width 10 height 10
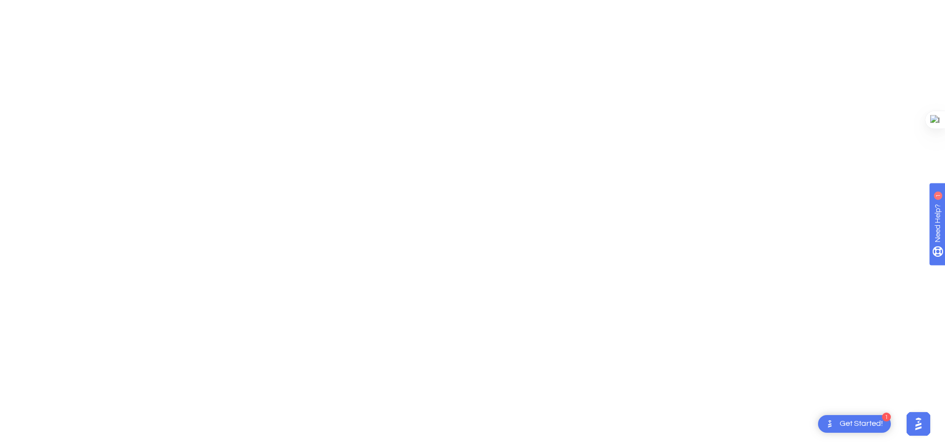
scroll to position [0, 0]
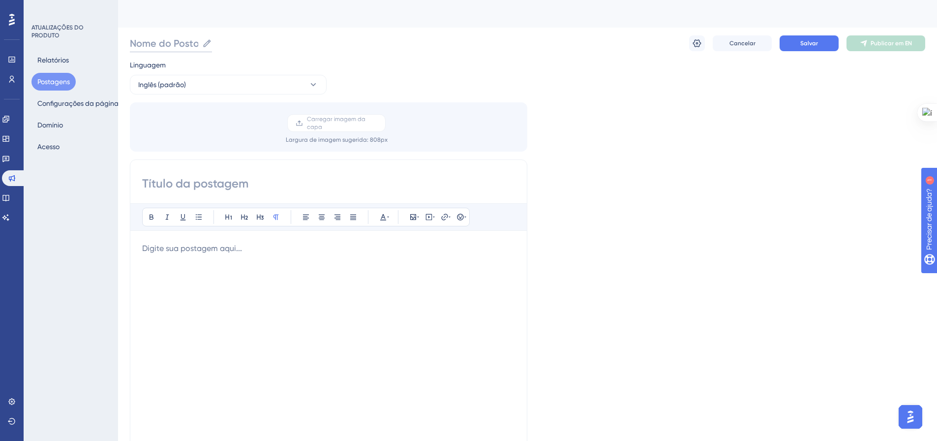
click at [167, 45] on input "Nome do Posto" at bounding box center [164, 43] width 68 height 14
paste input "Devolutiva pesquisa de satisfação (NPS)"
type input "Devolutiva pesquisa de satisfação (NPS)"
click at [177, 184] on input at bounding box center [328, 184] width 373 height 16
paste input "Devolutiva pesquisa de satisfação (NPS)"
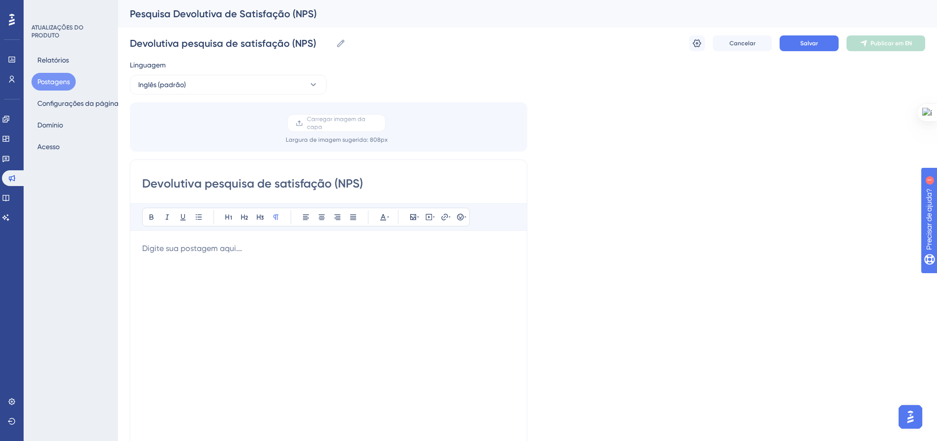
type input "Devolutiva pesquisa de satisfação (NPS)"
click at [177, 248] on p at bounding box center [328, 249] width 373 height 12
click at [287, 248] on p at bounding box center [328, 249] width 373 height 12
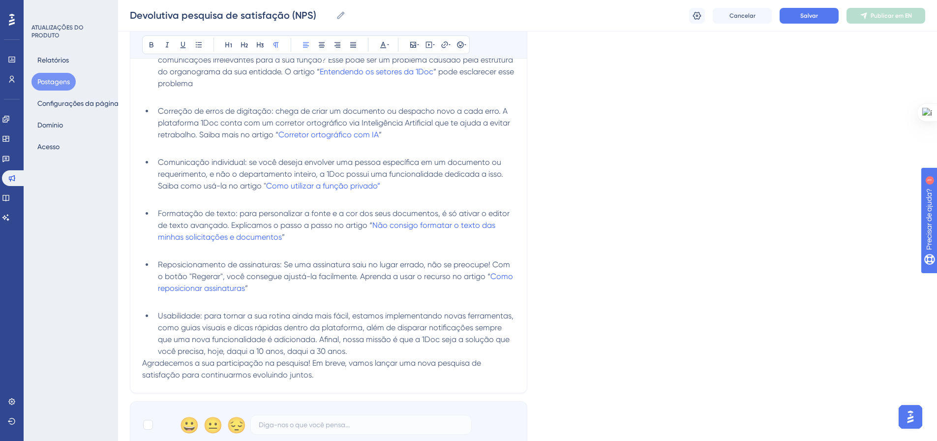
scroll to position [454, 0]
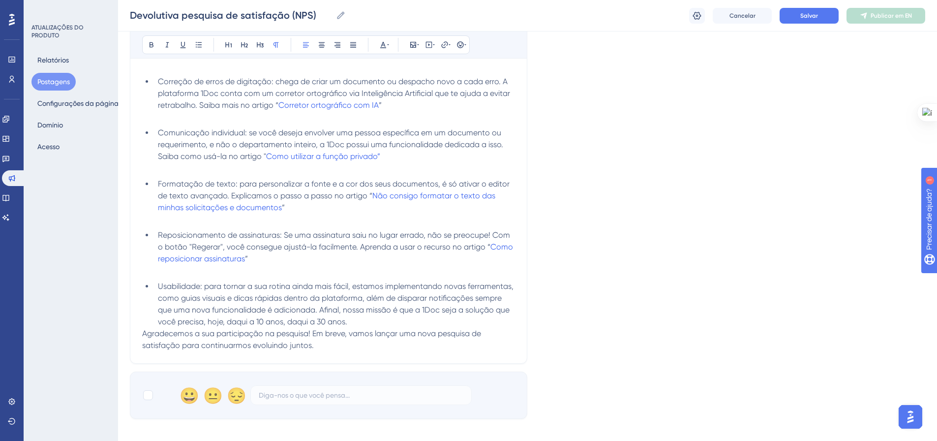
click at [360, 315] on li "Usabilidade: para tornar a sua rotina ainda mais fácil, estamos implementando n…" at bounding box center [334, 303] width 361 height 47
click at [360, 322] on li "Usabilidade: para tornar a sua rotina ainda mais fácil, estamos implementando n…" at bounding box center [334, 303] width 361 height 47
click at [141, 331] on div "Devolutiva pesquisa de satisfação (NPS) Audacioso itálico Sublinhado Ponto de b…" at bounding box center [329, 36] width 398 height 654
click at [145, 334] on span "Agradecemos a sua participação na pesquisa! Em breve, vamos lançar uma nova pes…" at bounding box center [312, 339] width 341 height 21
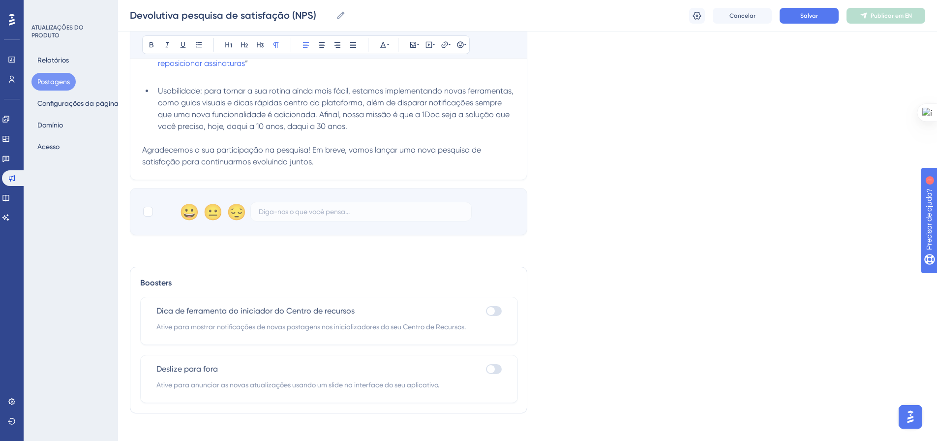
scroll to position [661, 0]
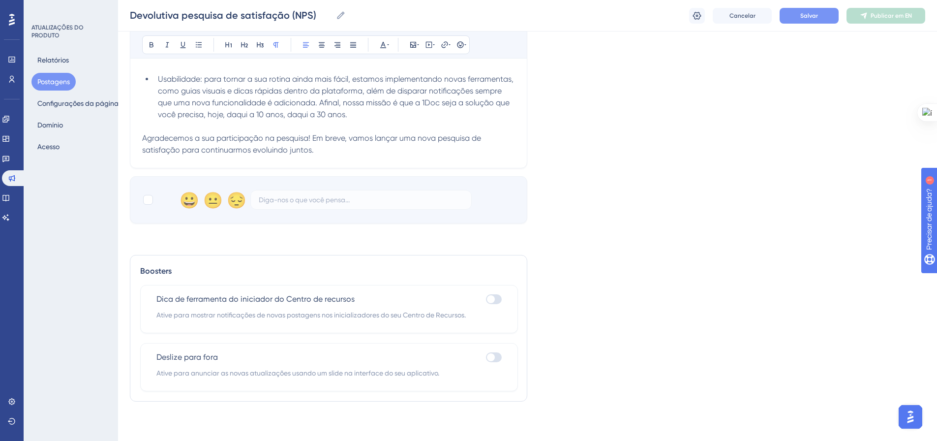
click at [812, 17] on font "Salvar" at bounding box center [809, 15] width 18 height 7
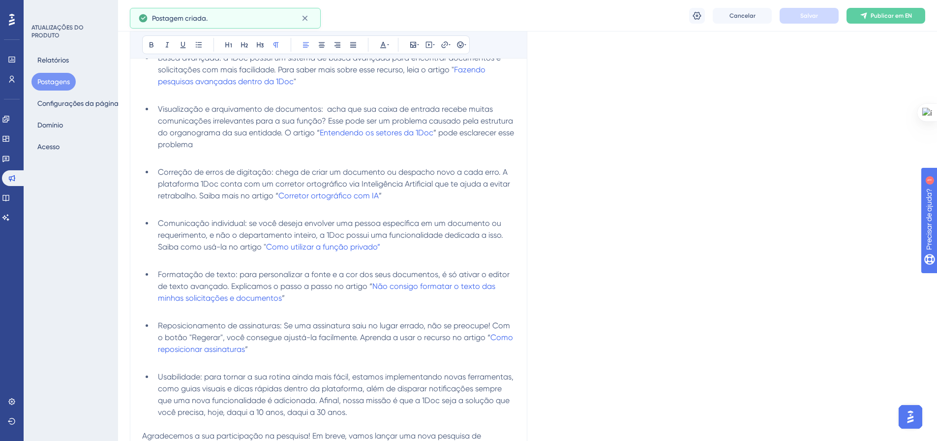
scroll to position [19, 0]
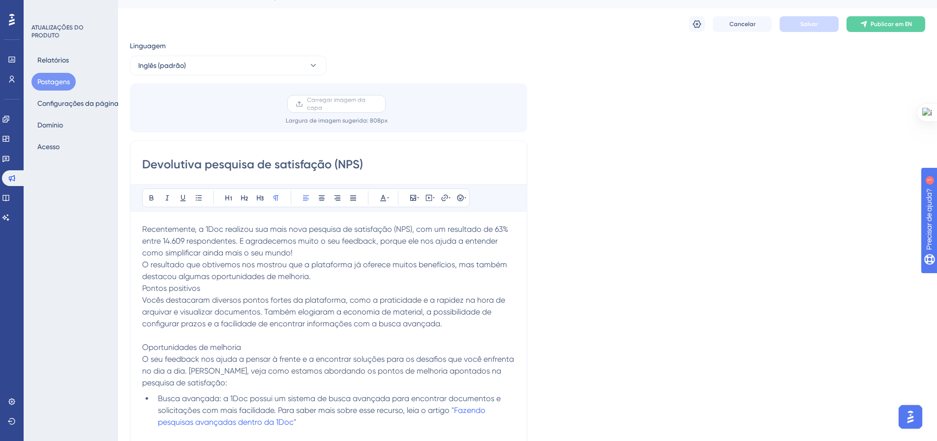
click at [339, 102] on font "Carregar imagem da capa" at bounding box center [336, 103] width 59 height 15
click at [377, 104] on input "Carregar imagem da capa" at bounding box center [377, 104] width 0 height 0
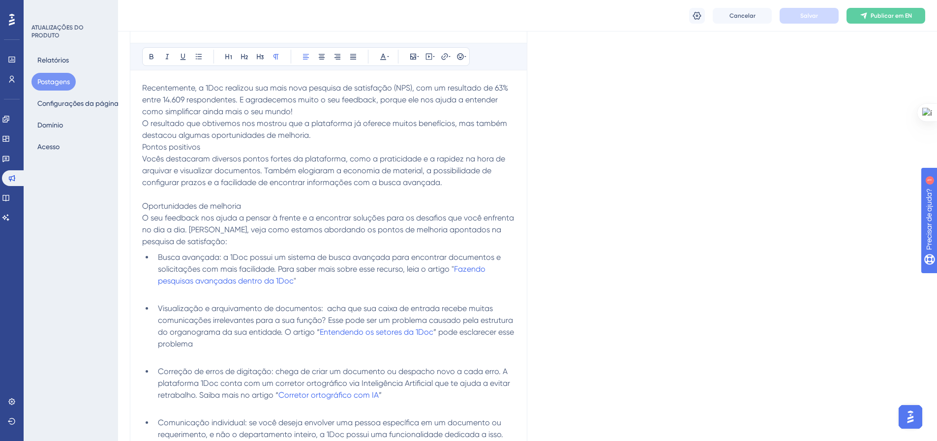
scroll to position [167, 0]
click at [263, 202] on p "Oportunidades de melhoria" at bounding box center [328, 204] width 373 height 12
click at [246, 50] on icon at bounding box center [245, 54] width 8 height 8
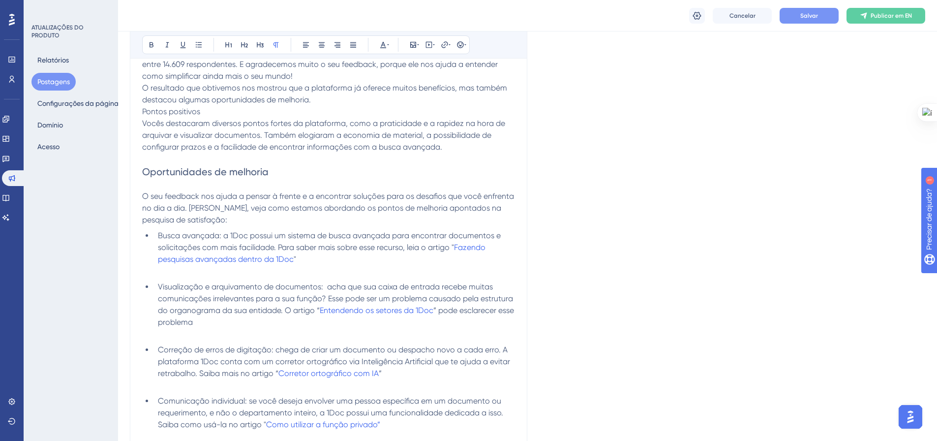
scroll to position [216, 0]
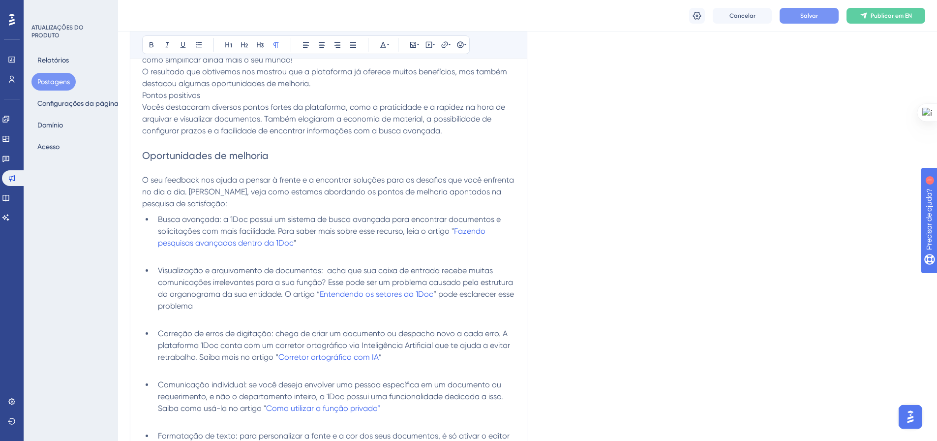
click at [263, 204] on p "O seu feedback nos ajuda a pensar à frente e a encontrar soluções para os desaf…" at bounding box center [328, 191] width 373 height 35
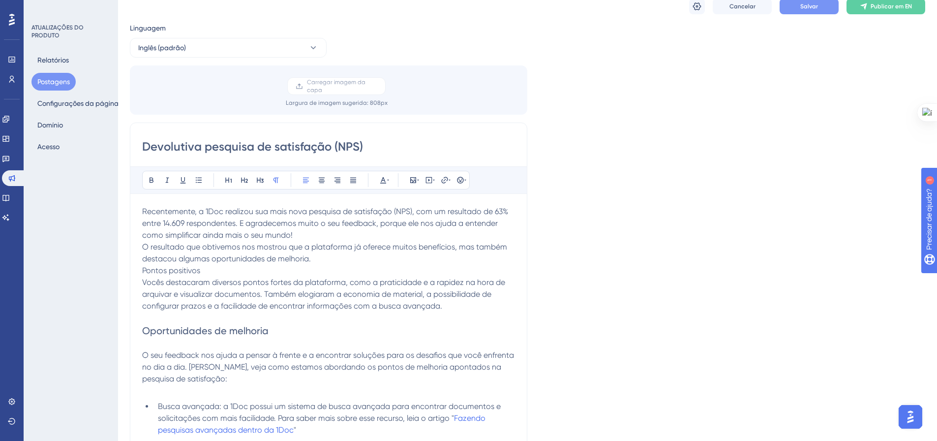
scroll to position [0, 0]
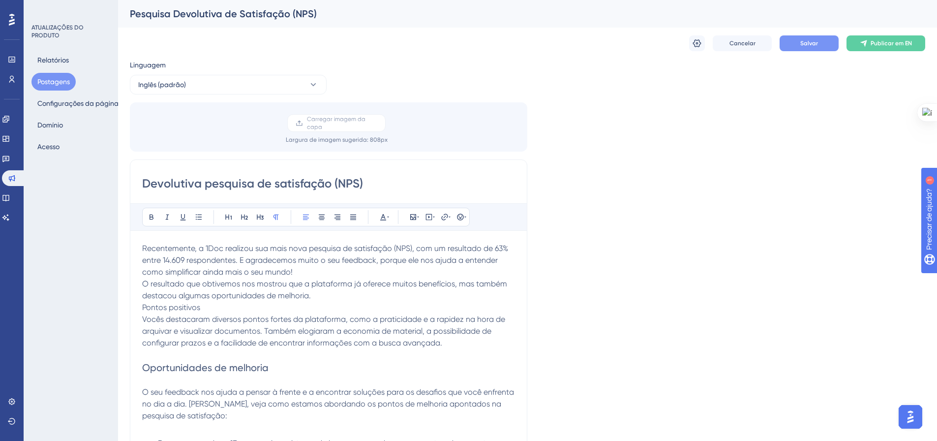
click at [385, 273] on p "Recentemente, a 1Doc realizou sua mais nova pesquisa de satisfação (NPS), com u…" at bounding box center [328, 260] width 373 height 35
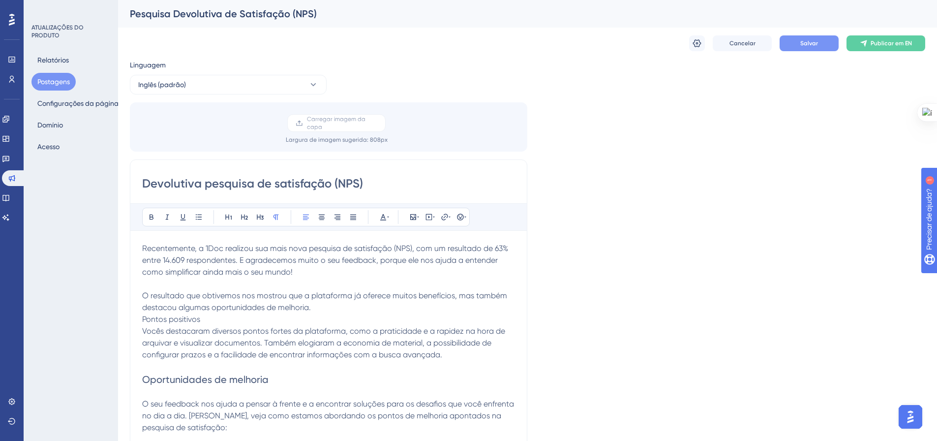
click at [360, 315] on p "Pontos positivos" at bounding box center [328, 319] width 373 height 12
click at [359, 308] on p "O resultado que obtivemos nos mostrou que a plataforma já oferece muitos benefí…" at bounding box center [328, 302] width 373 height 24
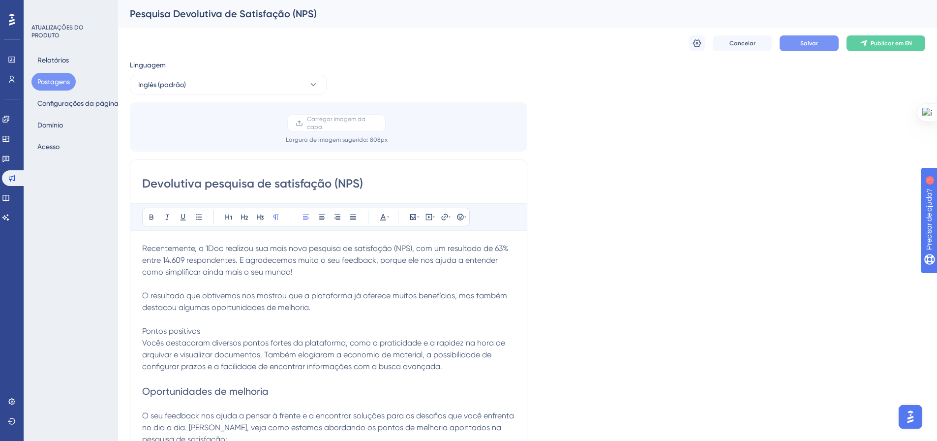
click at [252, 331] on p "Pontos positivos" at bounding box center [328, 331] width 373 height 12
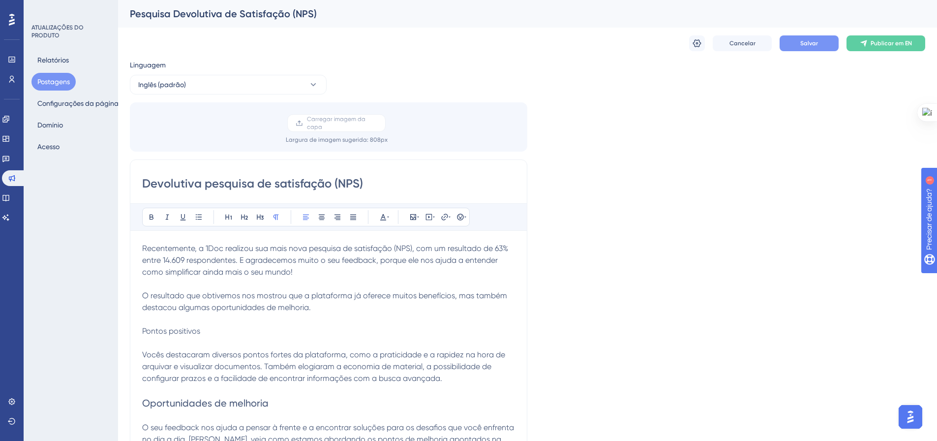
click at [219, 330] on p "Pontos positivos" at bounding box center [328, 331] width 373 height 12
click at [240, 219] on button at bounding box center [245, 217] width 14 height 14
click at [798, 45] on button "Salvar" at bounding box center [809, 43] width 59 height 16
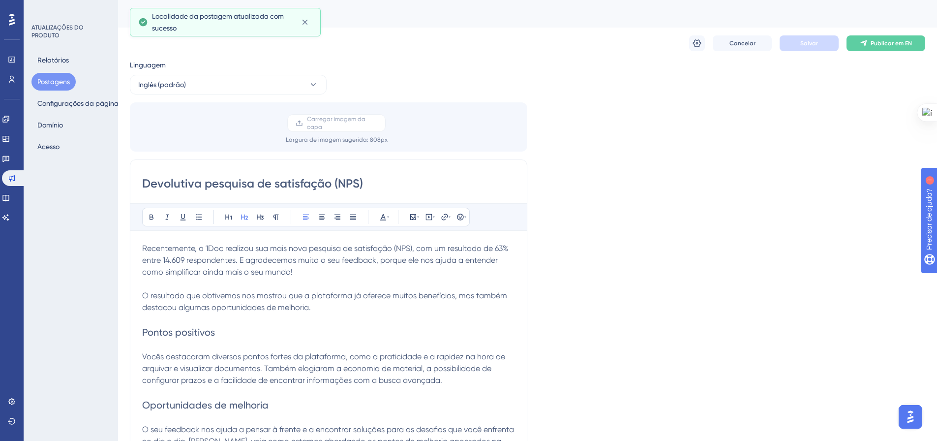
click at [61, 84] on font "Postagens" at bounding box center [53, 82] width 32 height 8
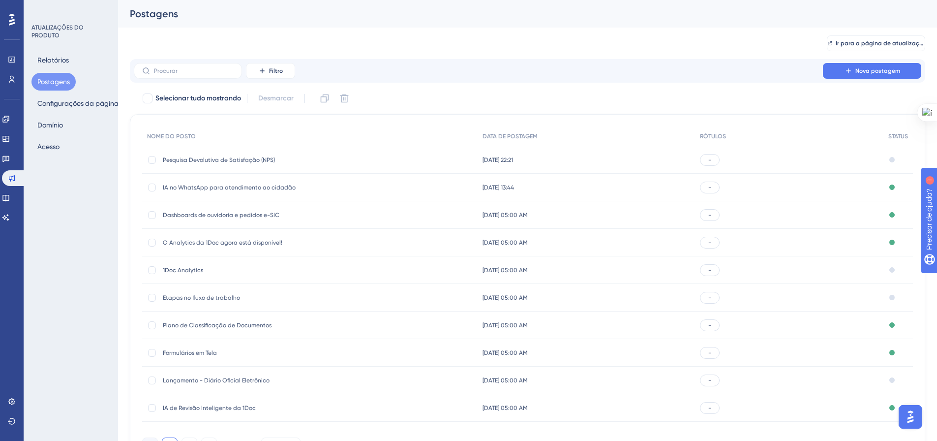
click at [241, 186] on font "IA no WhatsApp para atendimento ao cidadão" at bounding box center [229, 187] width 133 height 7
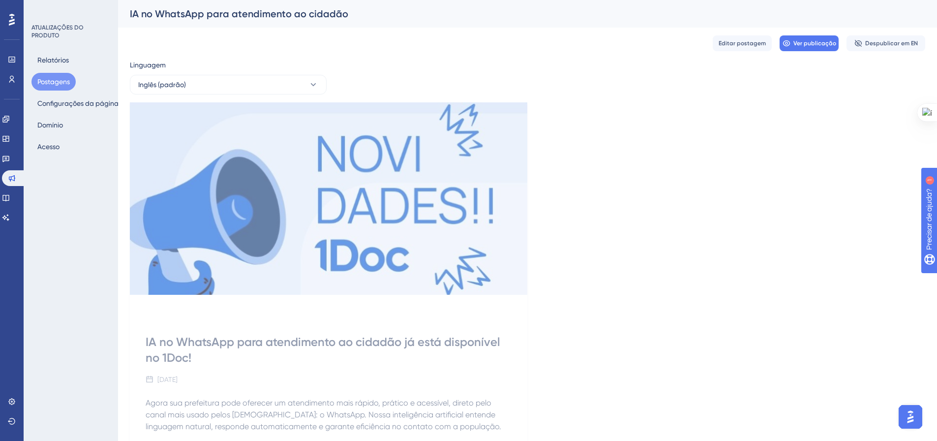
click at [326, 198] on img at bounding box center [329, 198] width 398 height 192
click at [727, 54] on div "Editar postagem Ver publicação Despublicar em EN" at bounding box center [528, 43] width 796 height 31
click at [728, 46] on font "Editar postagem" at bounding box center [742, 43] width 47 height 7
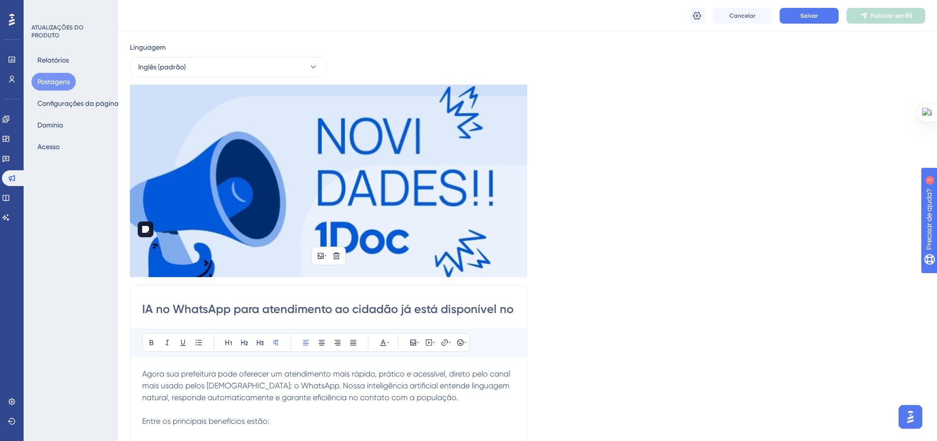
scroll to position [19, 0]
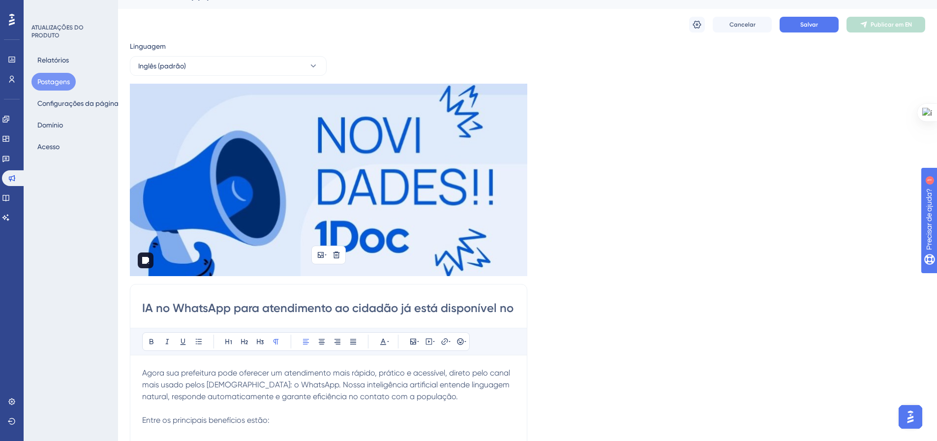
click at [389, 191] on img at bounding box center [329, 180] width 398 height 192
